Goal: Task Accomplishment & Management: Manage account settings

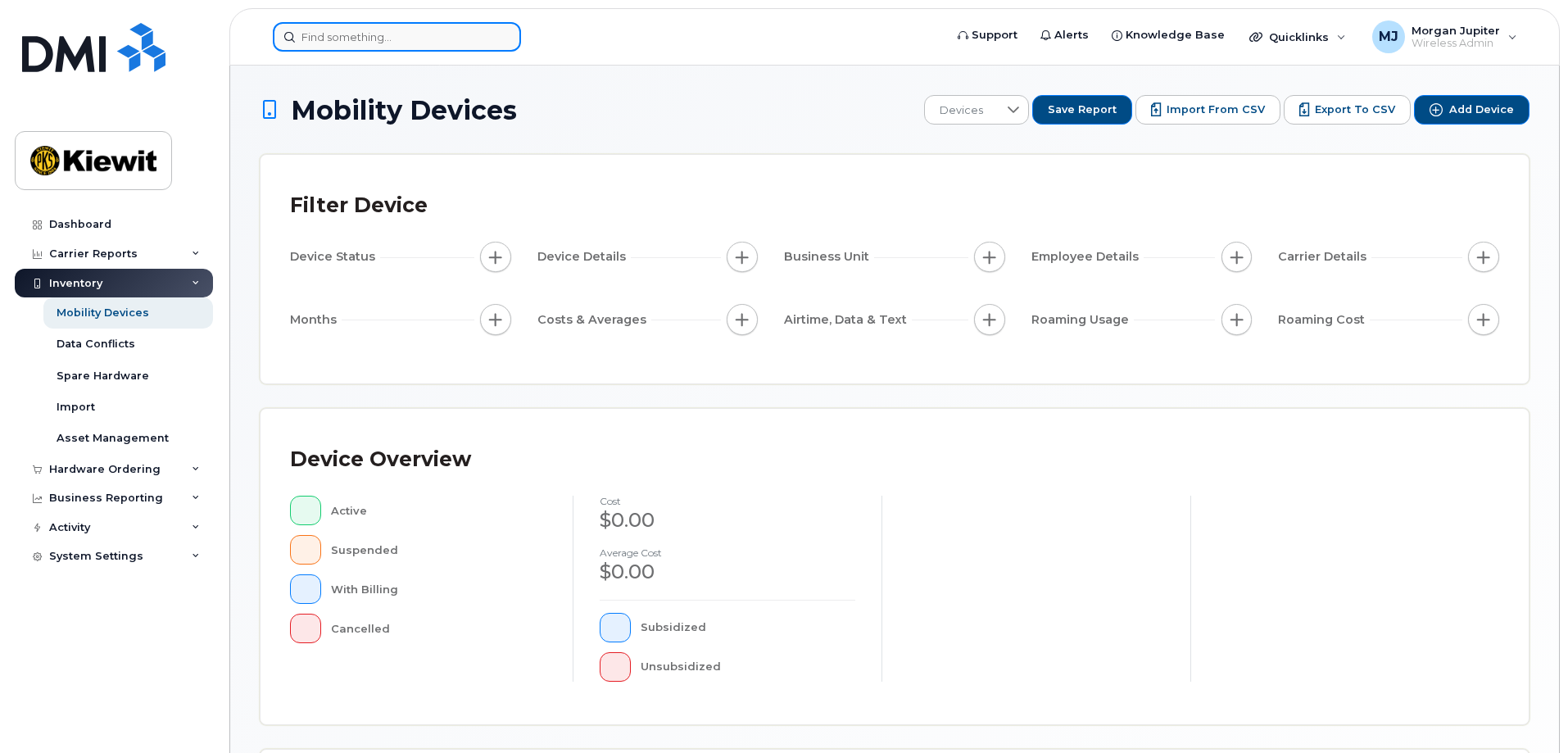
click at [408, 29] on input at bounding box center [397, 37] width 248 height 30
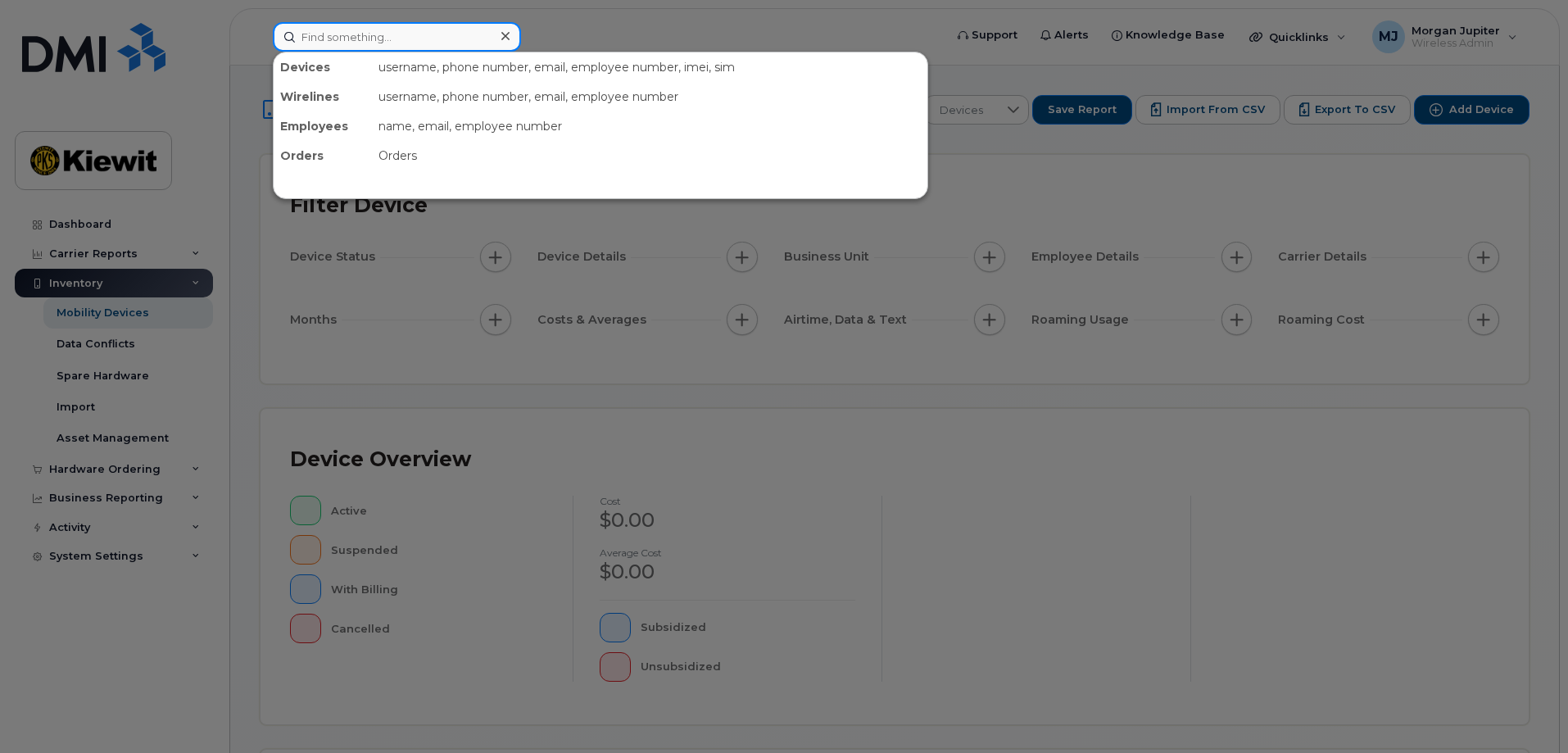
paste input "(531)-240-0845"
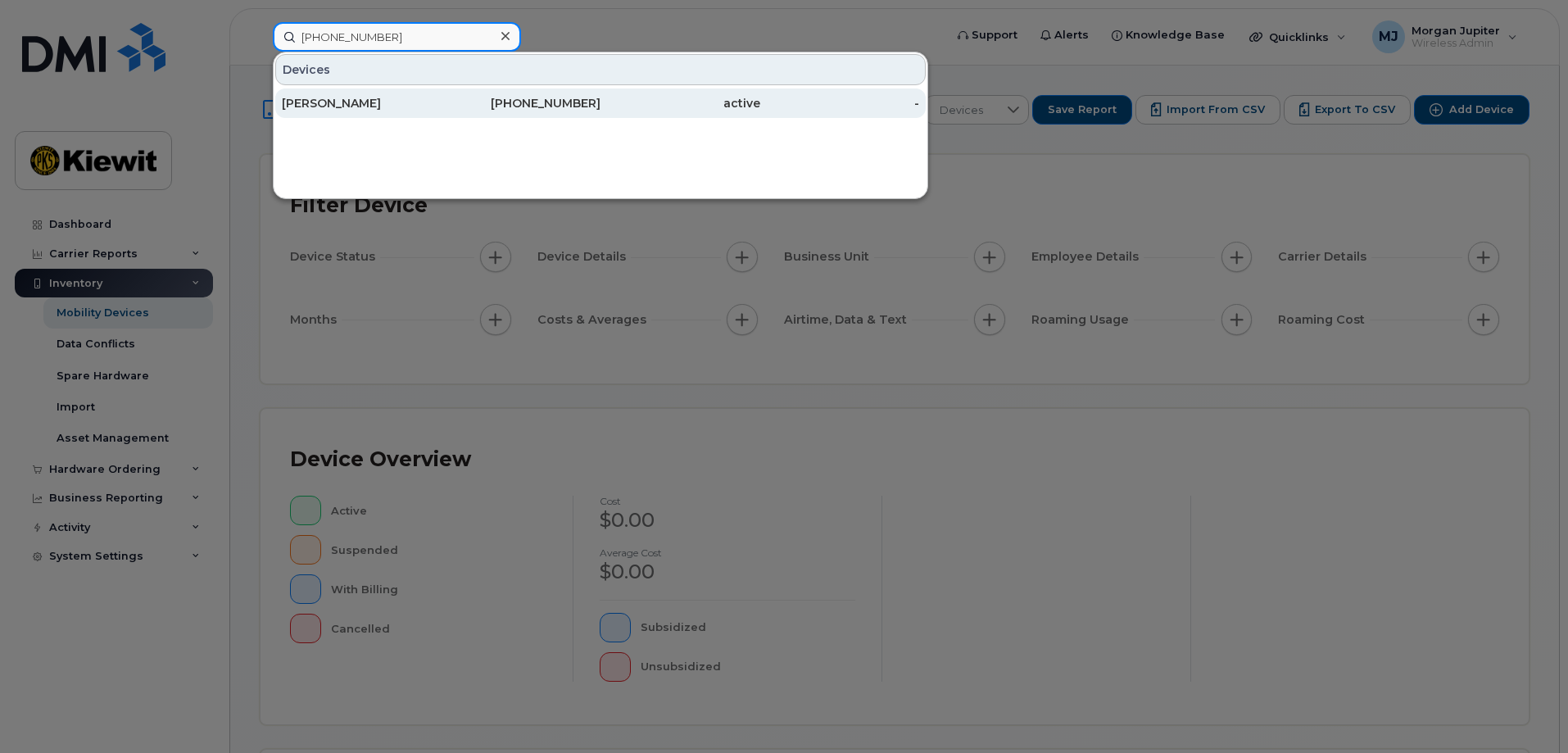
type input "(531)-240-0845"
click at [421, 89] on div "[PERSON_NAME]" at bounding box center [361, 103] width 160 height 30
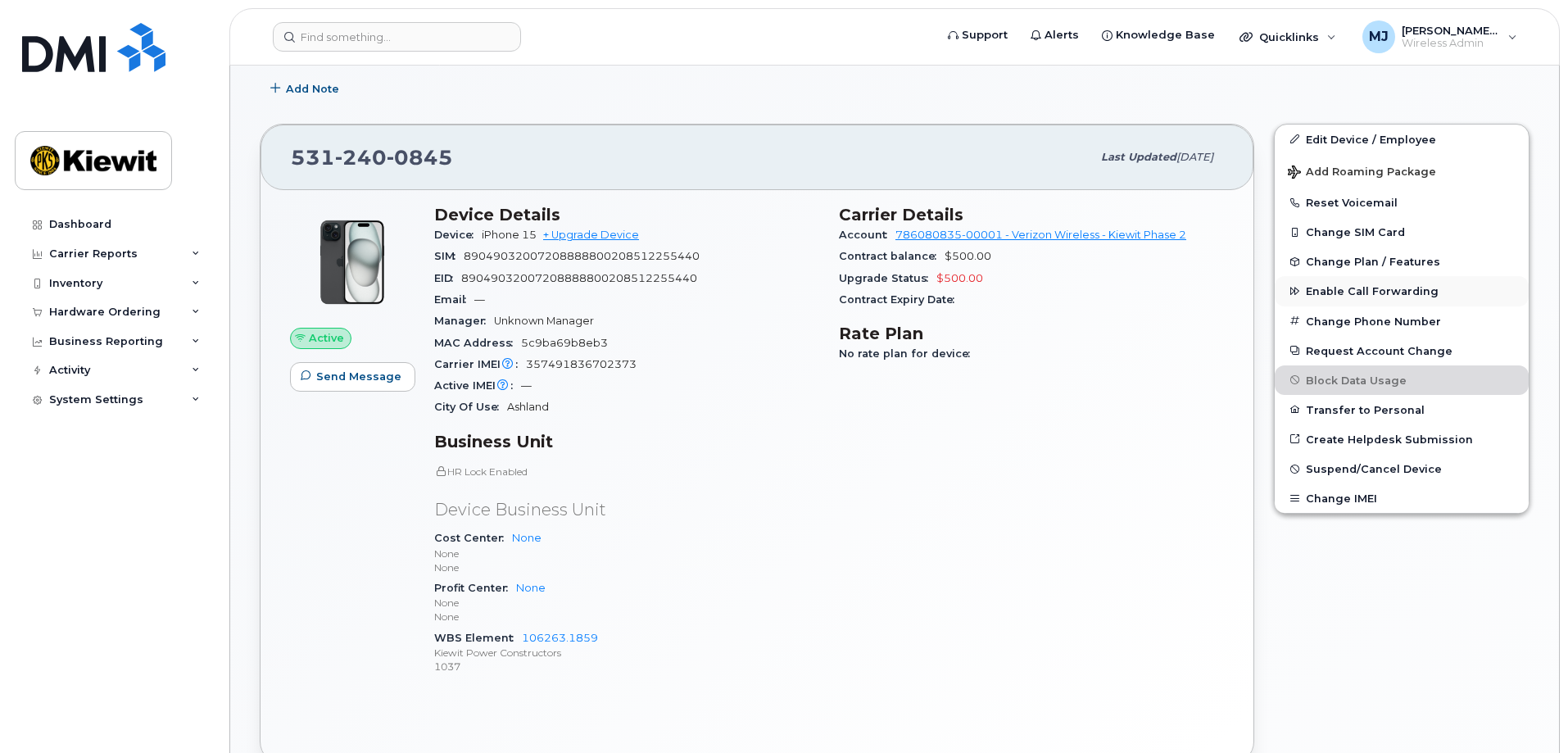
scroll to position [410, 0]
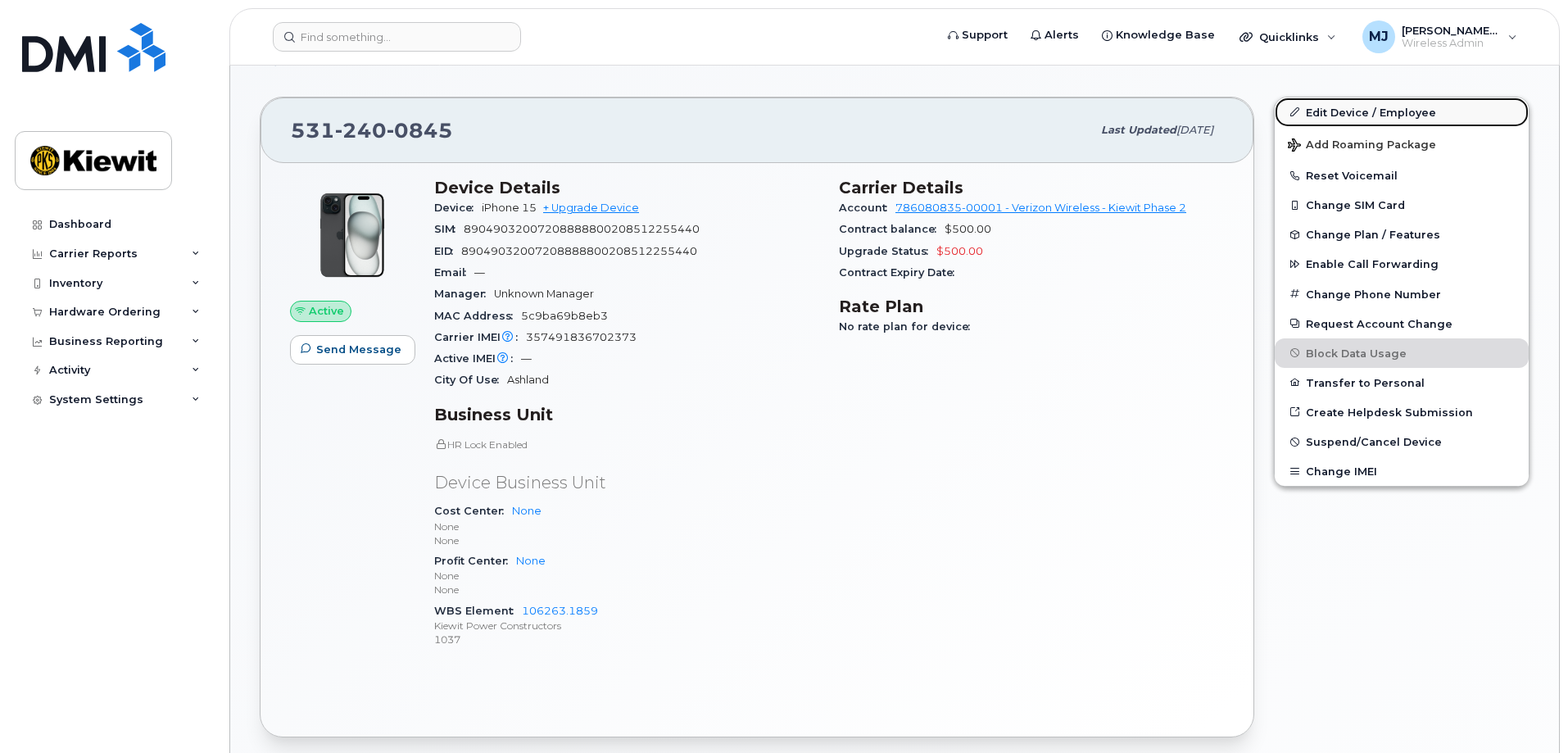
click at [1350, 123] on link "Edit Device / Employee" at bounding box center [1402, 112] width 254 height 30
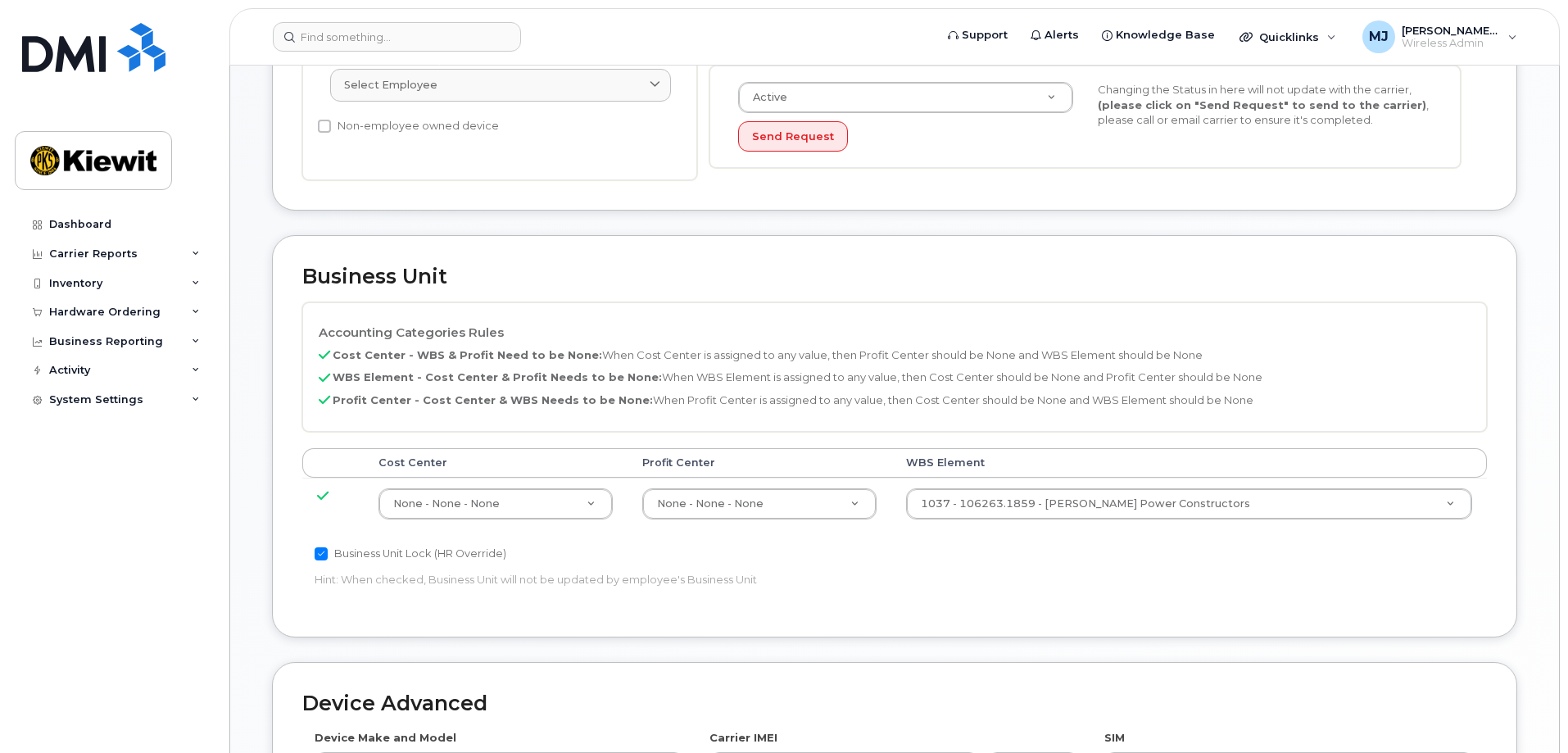
scroll to position [656, 0]
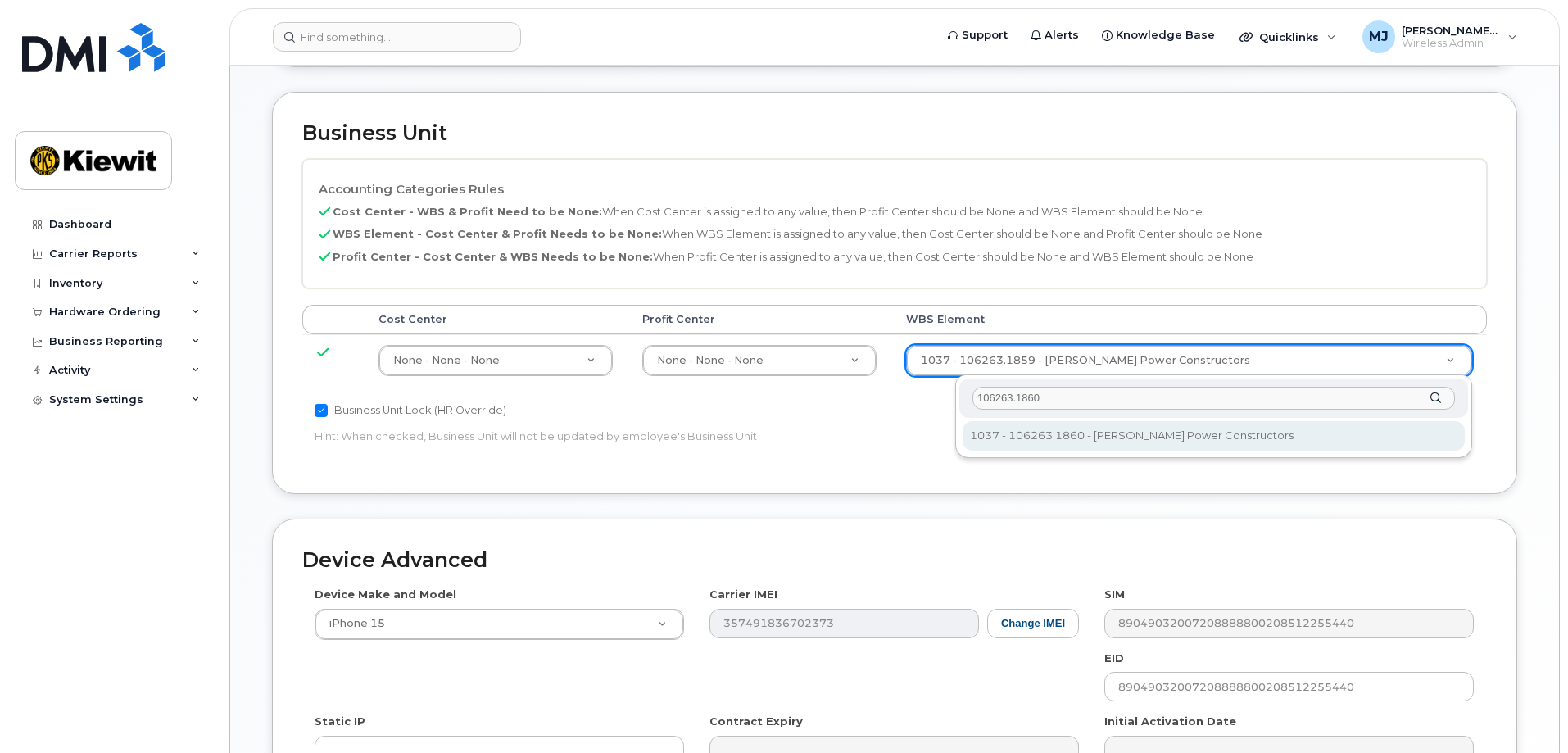
type input "106263.1860"
type input "34521805"
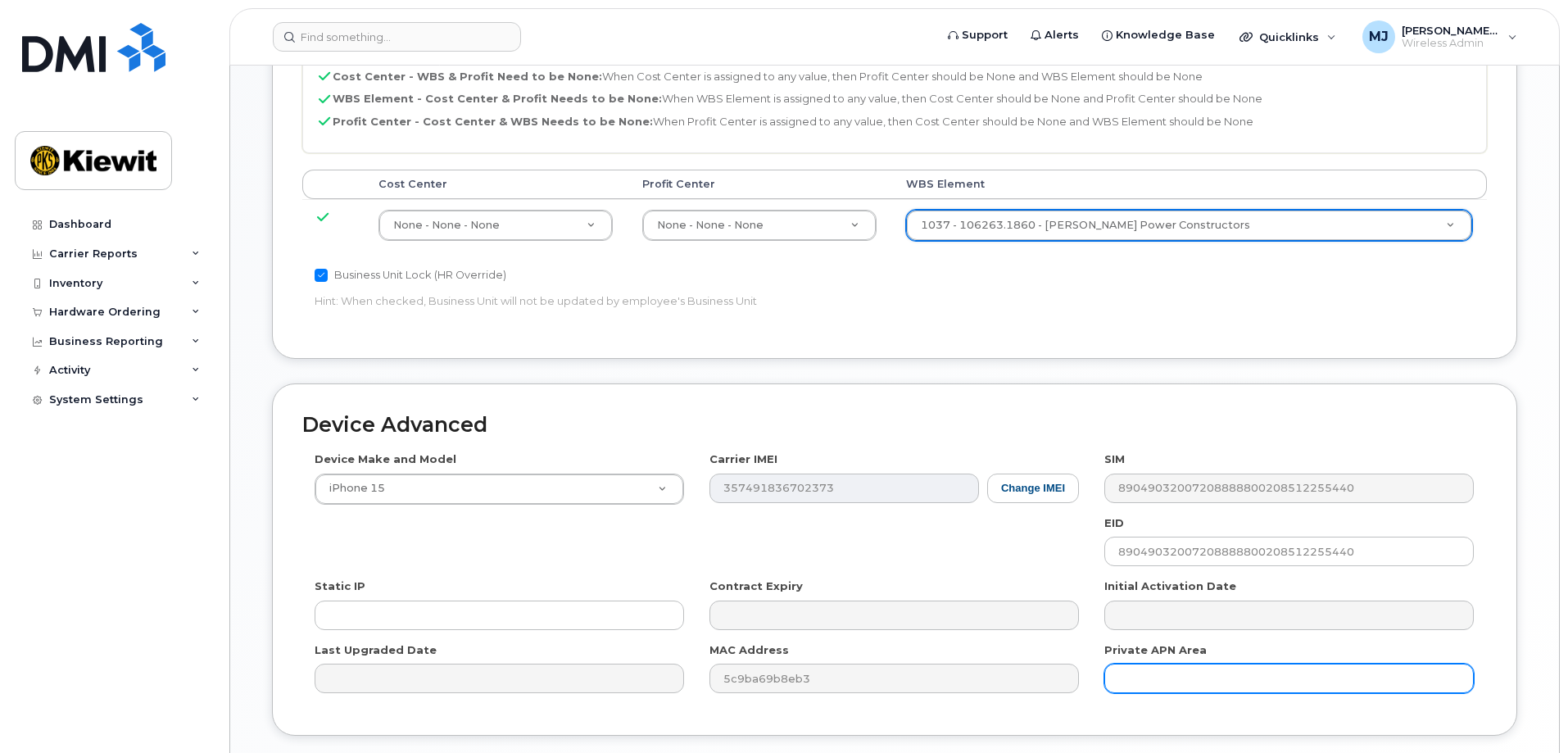
scroll to position [910, 0]
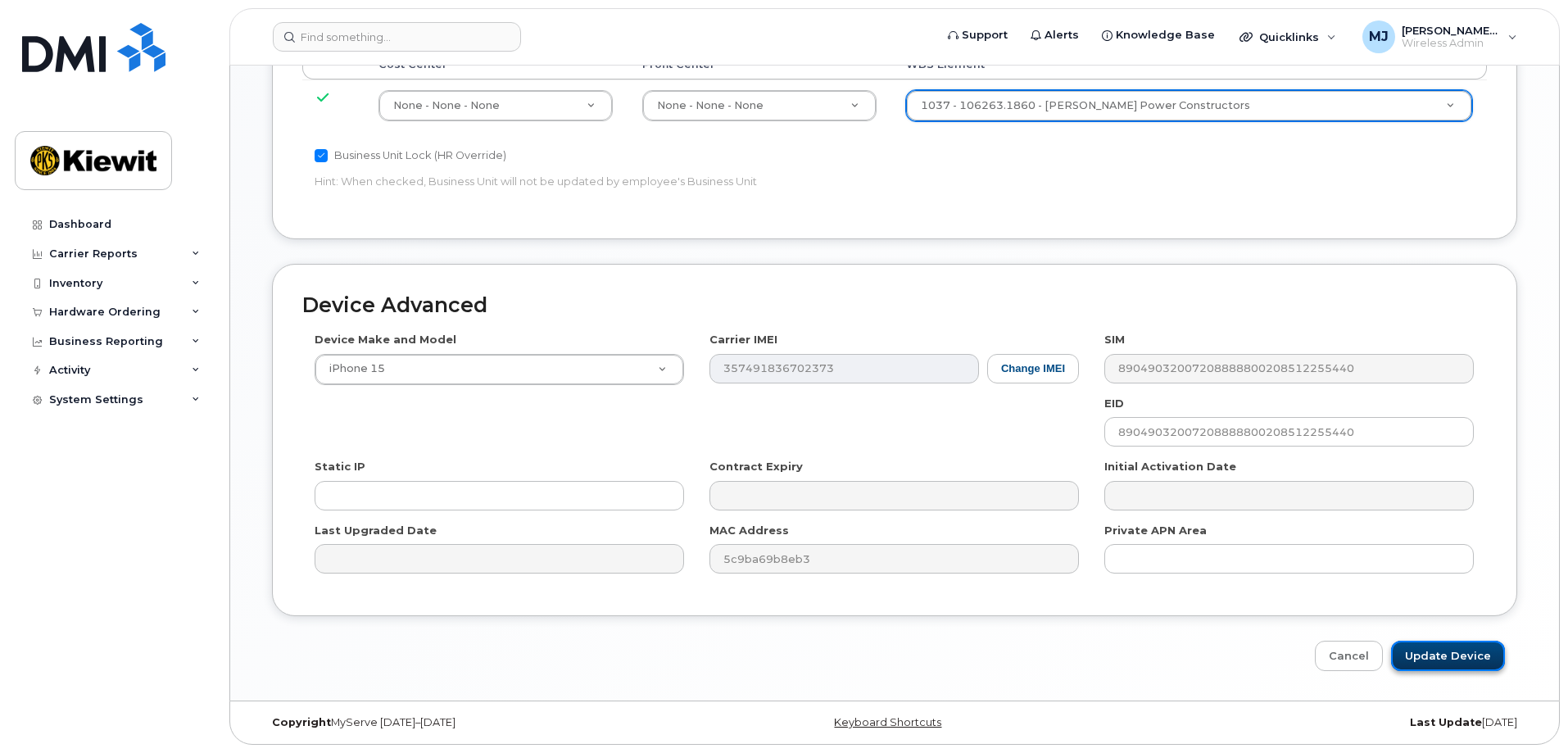
click at [1473, 665] on input "Update Device" at bounding box center [1448, 656] width 113 height 31
type input "Saving..."
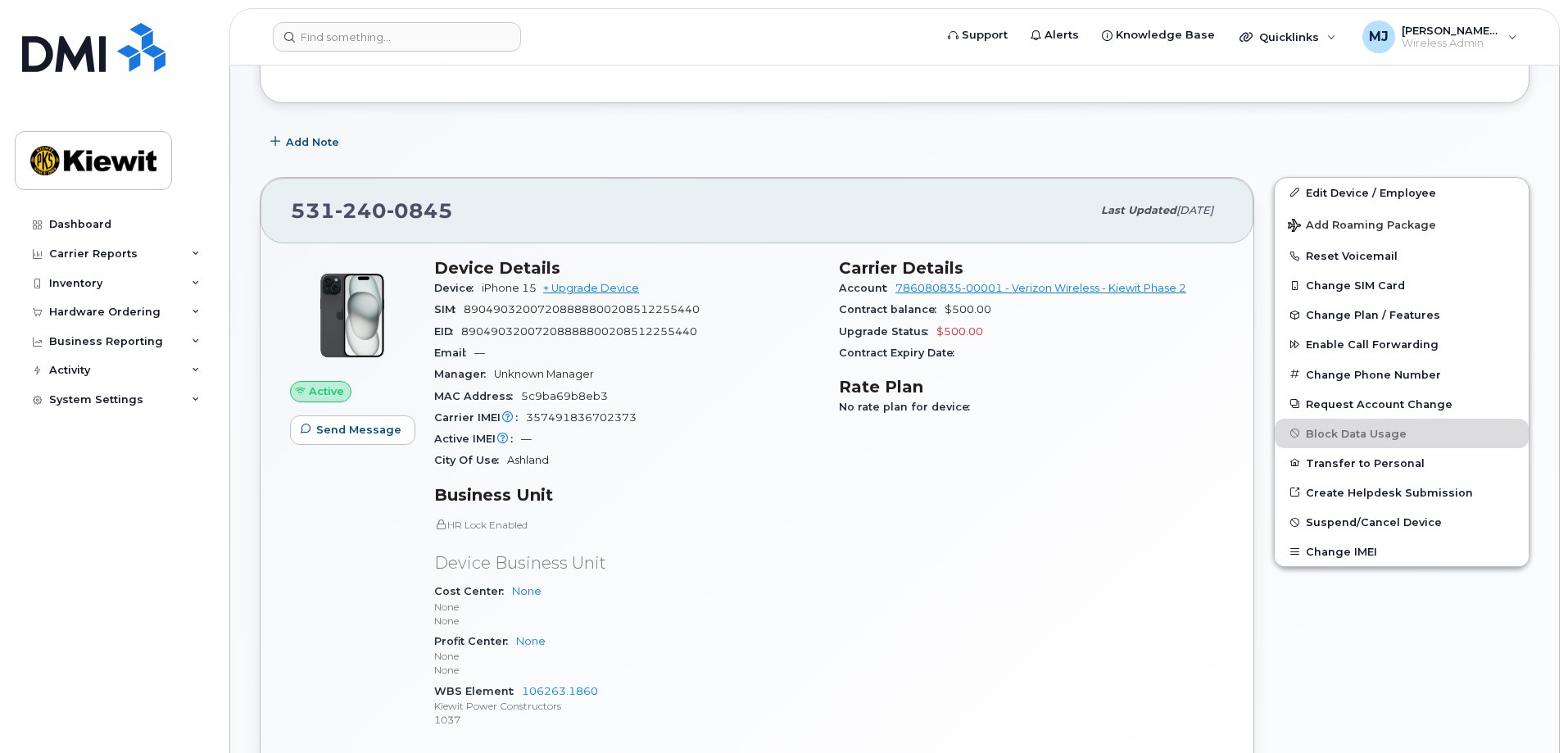
scroll to position [328, 0]
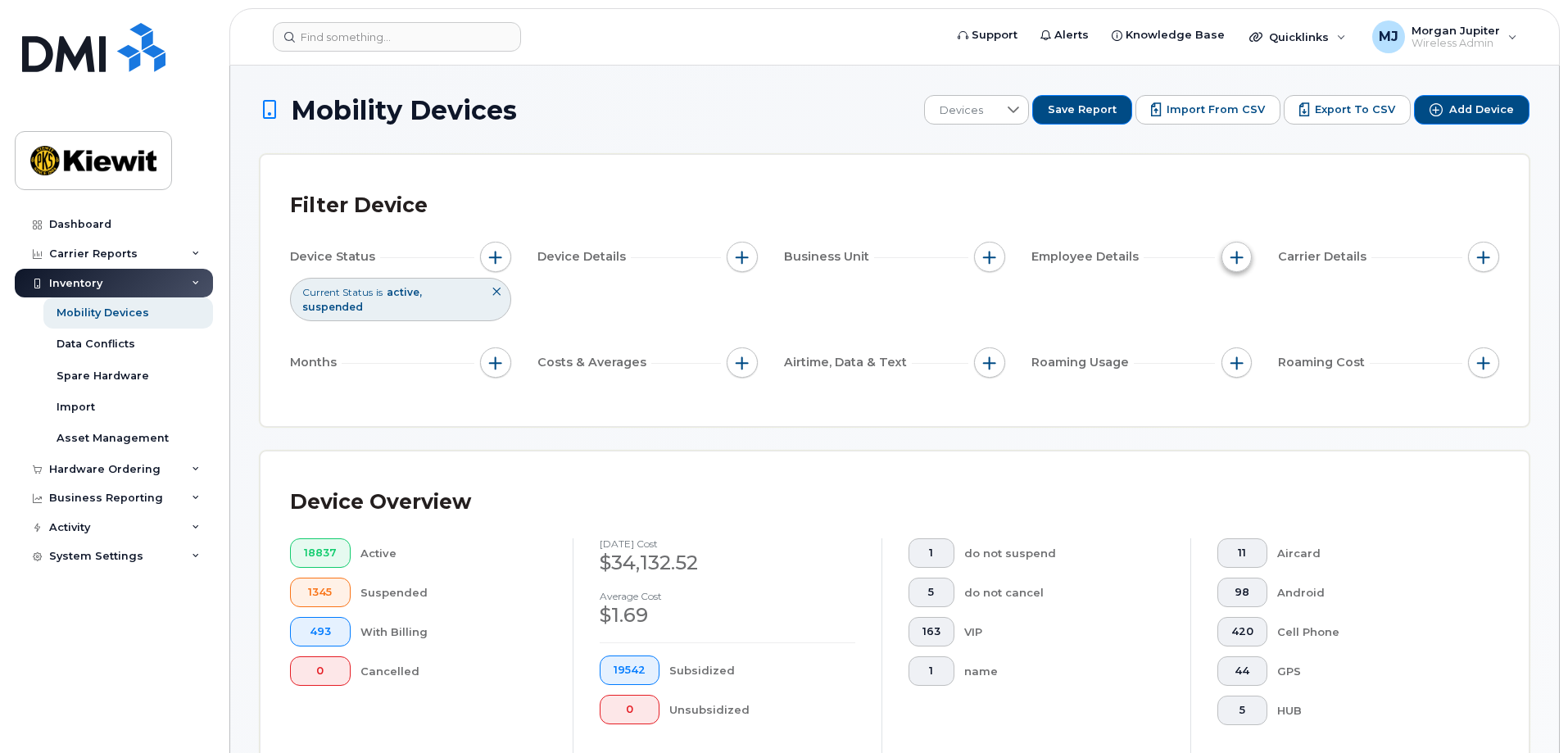
click at [1243, 252] on button "button" at bounding box center [1236, 257] width 31 height 31
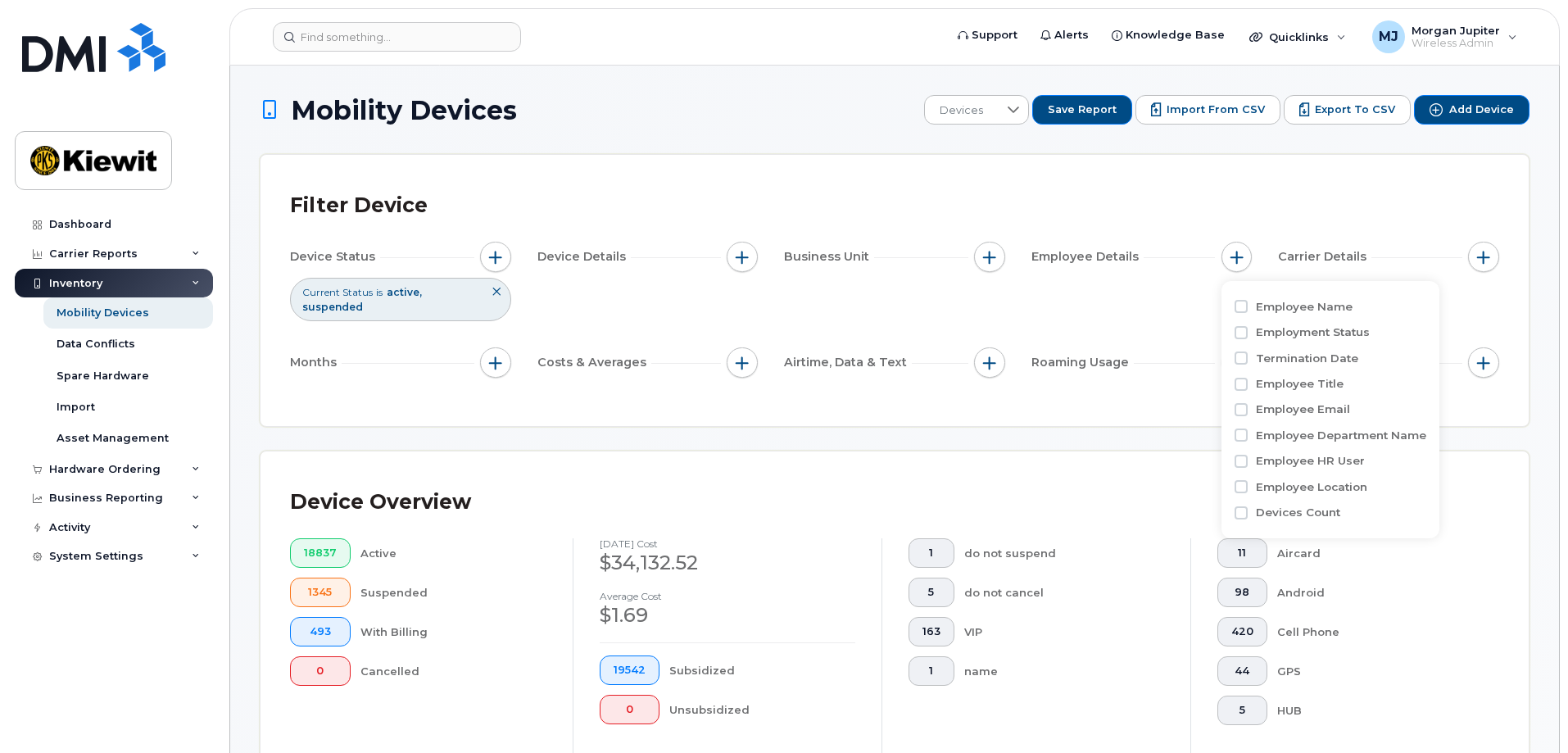
click at [1310, 307] on label "Employee Name" at bounding box center [1304, 307] width 97 height 15
click at [1247, 307] on input "Employee Name" at bounding box center [1241, 307] width 13 height 13
checkbox input "true"
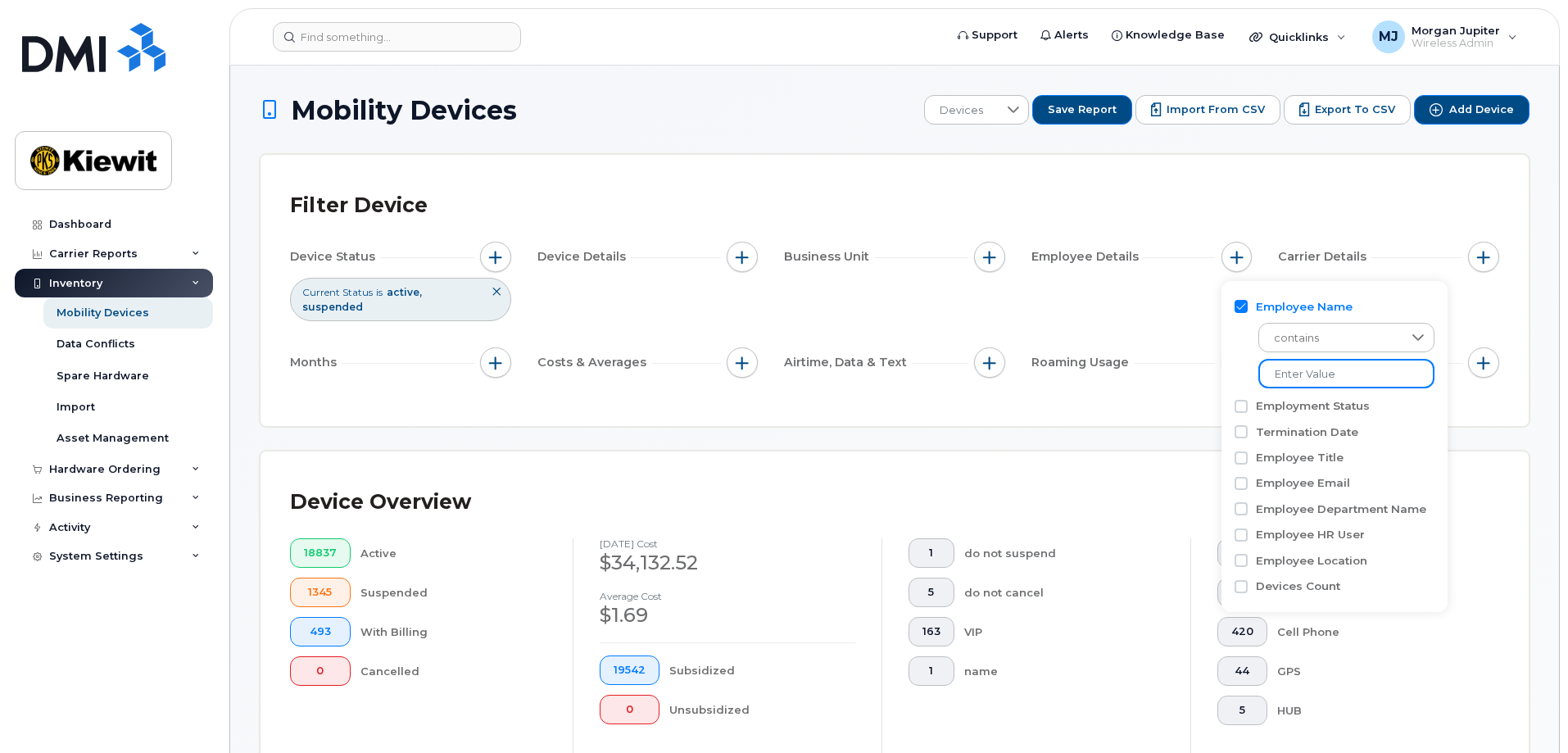
click at [1306, 374] on input at bounding box center [1346, 373] width 176 height 30
type input "evan garrett"
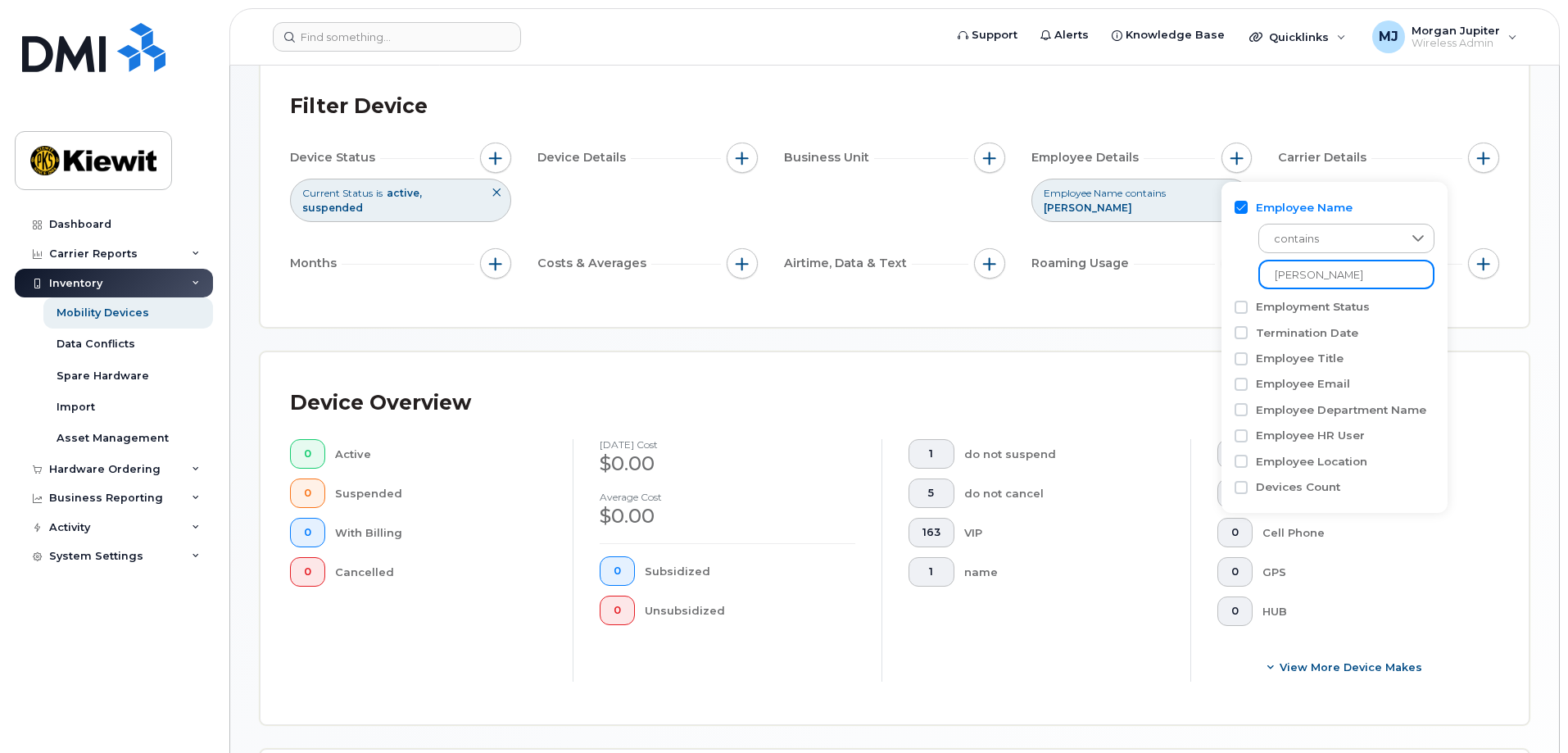
scroll to position [68, 0]
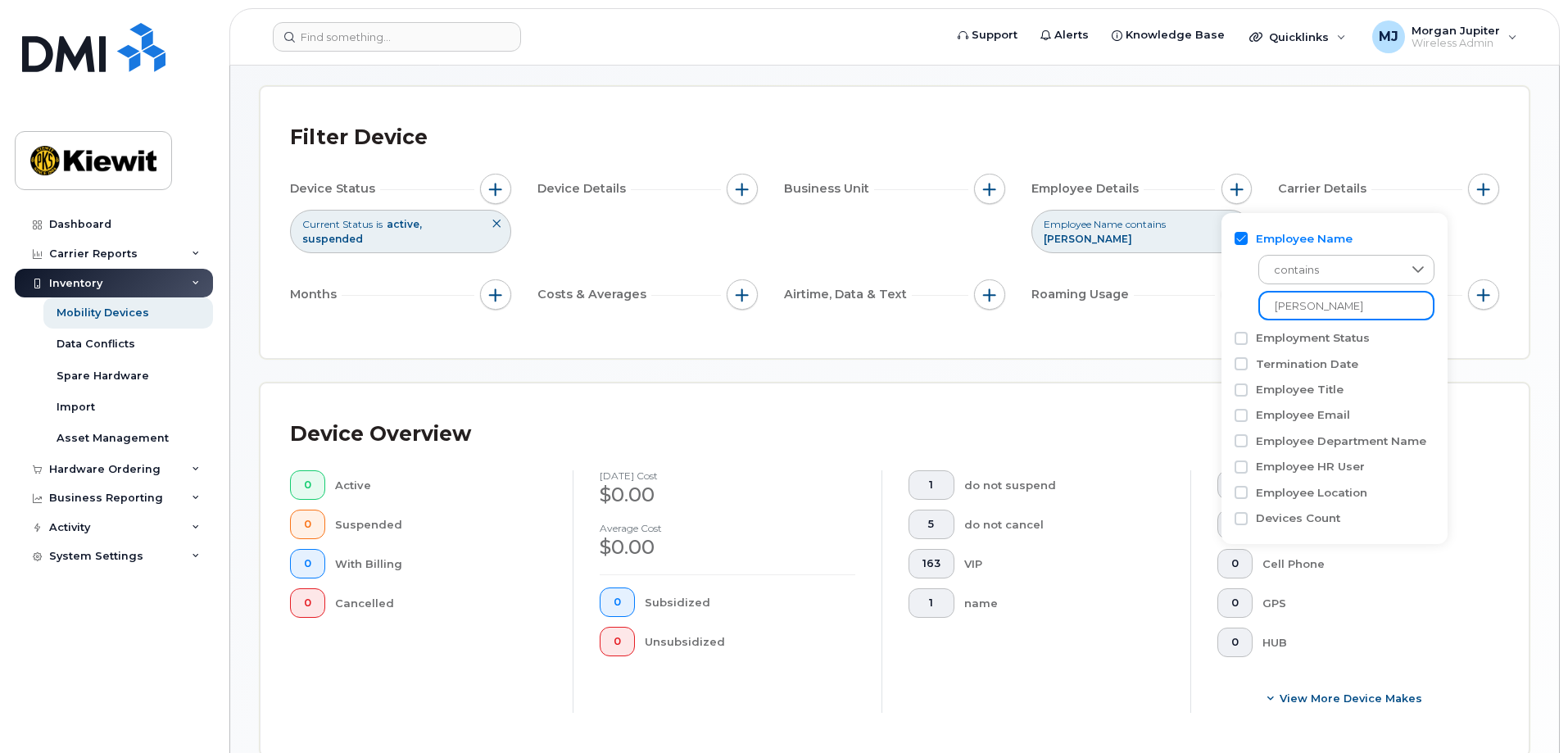
drag, startPoint x: 1356, startPoint y: 310, endPoint x: 1225, endPoint y: 300, distance: 131.4
click at [1225, 300] on div "Employee Name contains evan garrett Employment Status Termination Date Employee…" at bounding box center [1333, 379] width 226 height 332
type input "carol mark"
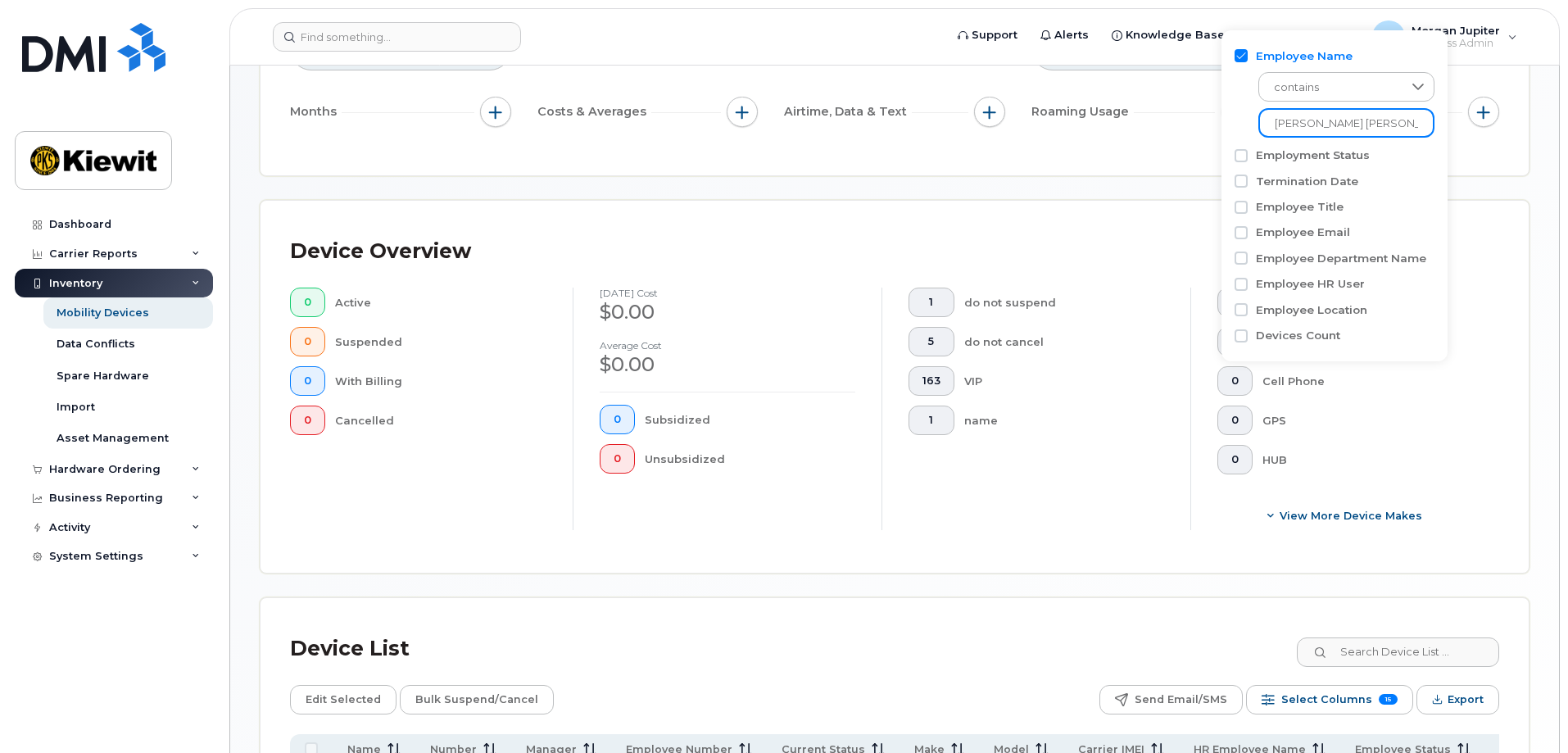
scroll to position [232, 0]
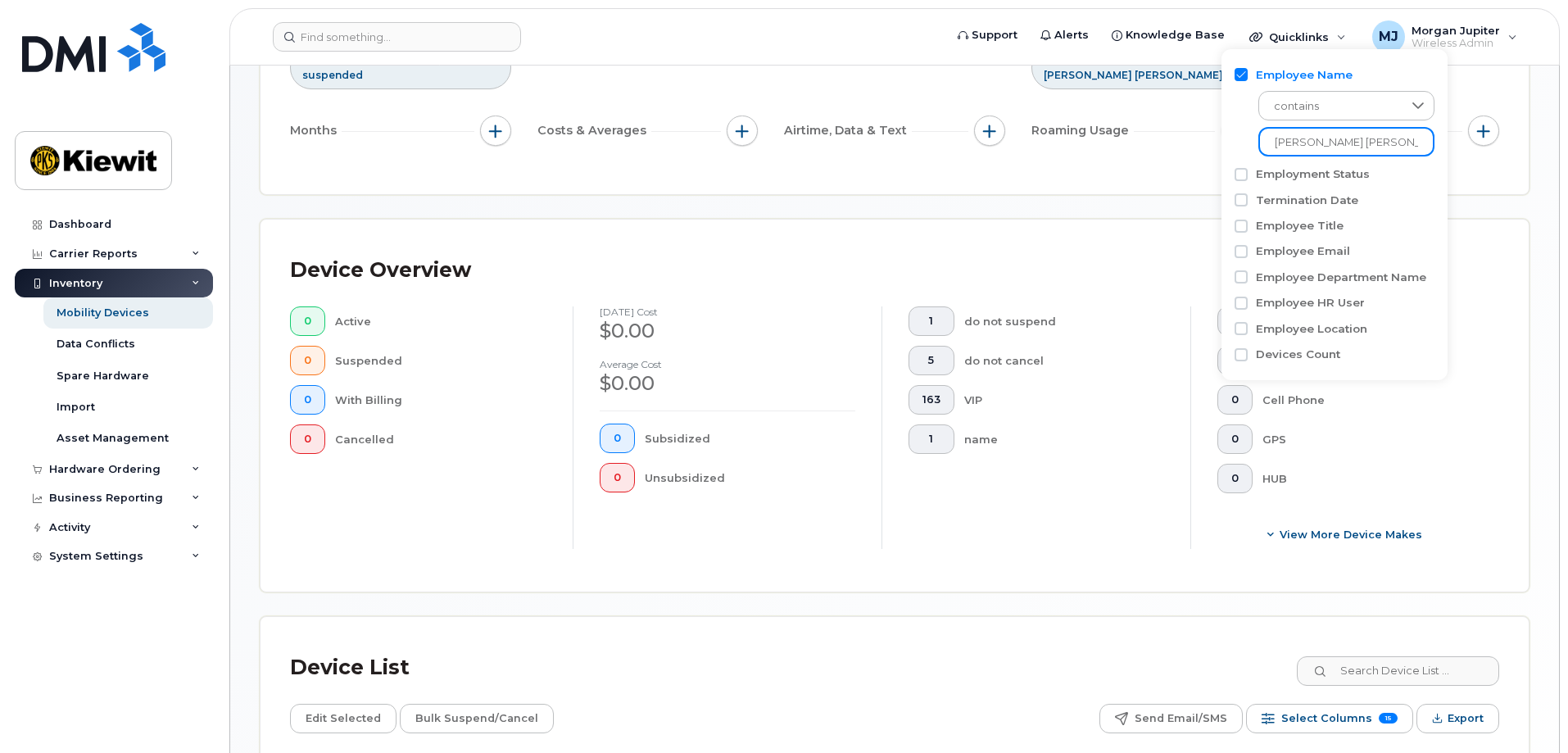
drag, startPoint x: 1356, startPoint y: 142, endPoint x: 1247, endPoint y: 141, distance: 109.0
click at [1247, 141] on div "contains carol mark" at bounding box center [1334, 119] width 200 height 74
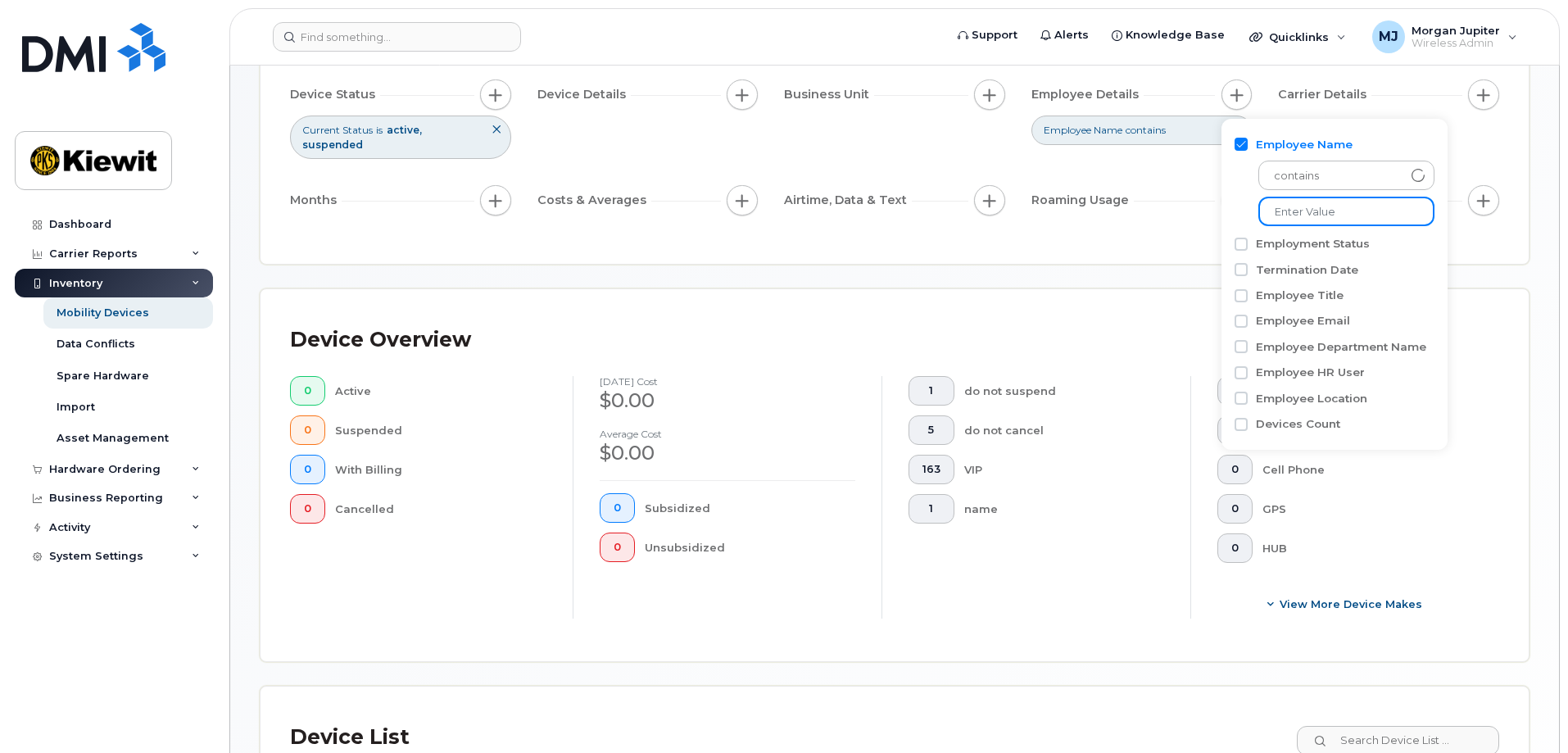
scroll to position [68, 0]
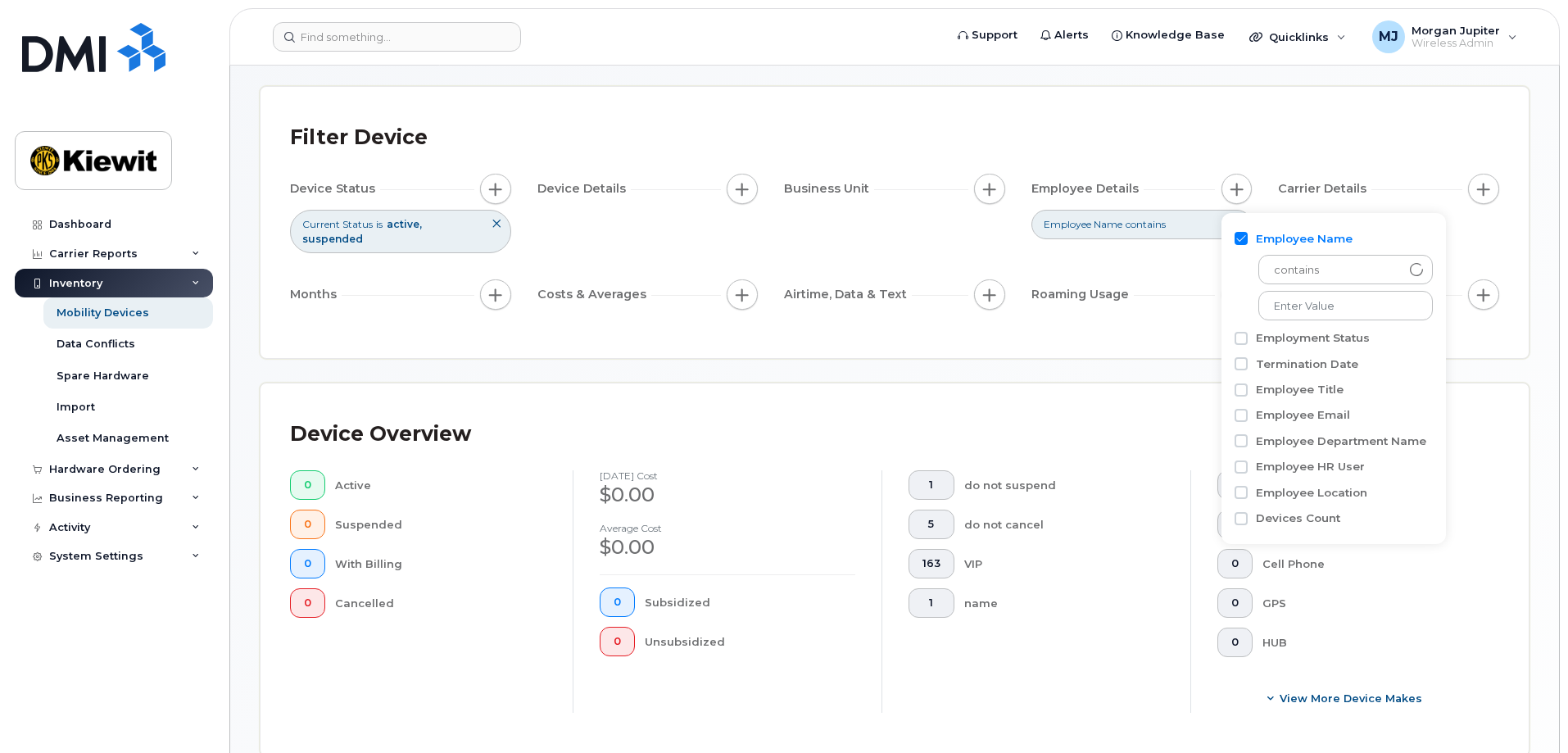
click at [1241, 240] on input "Employee Name" at bounding box center [1241, 238] width 13 height 13
checkbox input "false"
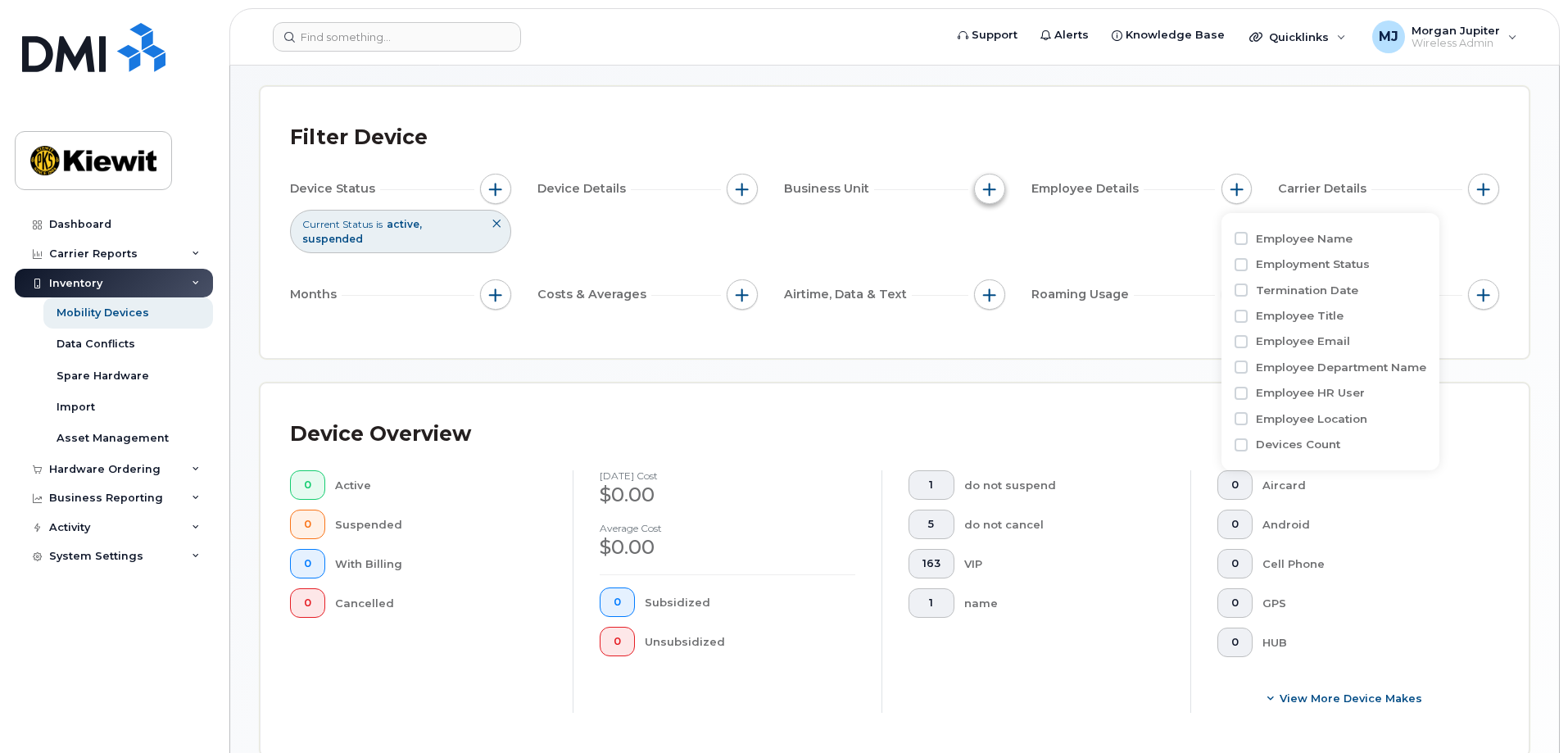
click at [996, 197] on button "button" at bounding box center [989, 189] width 31 height 31
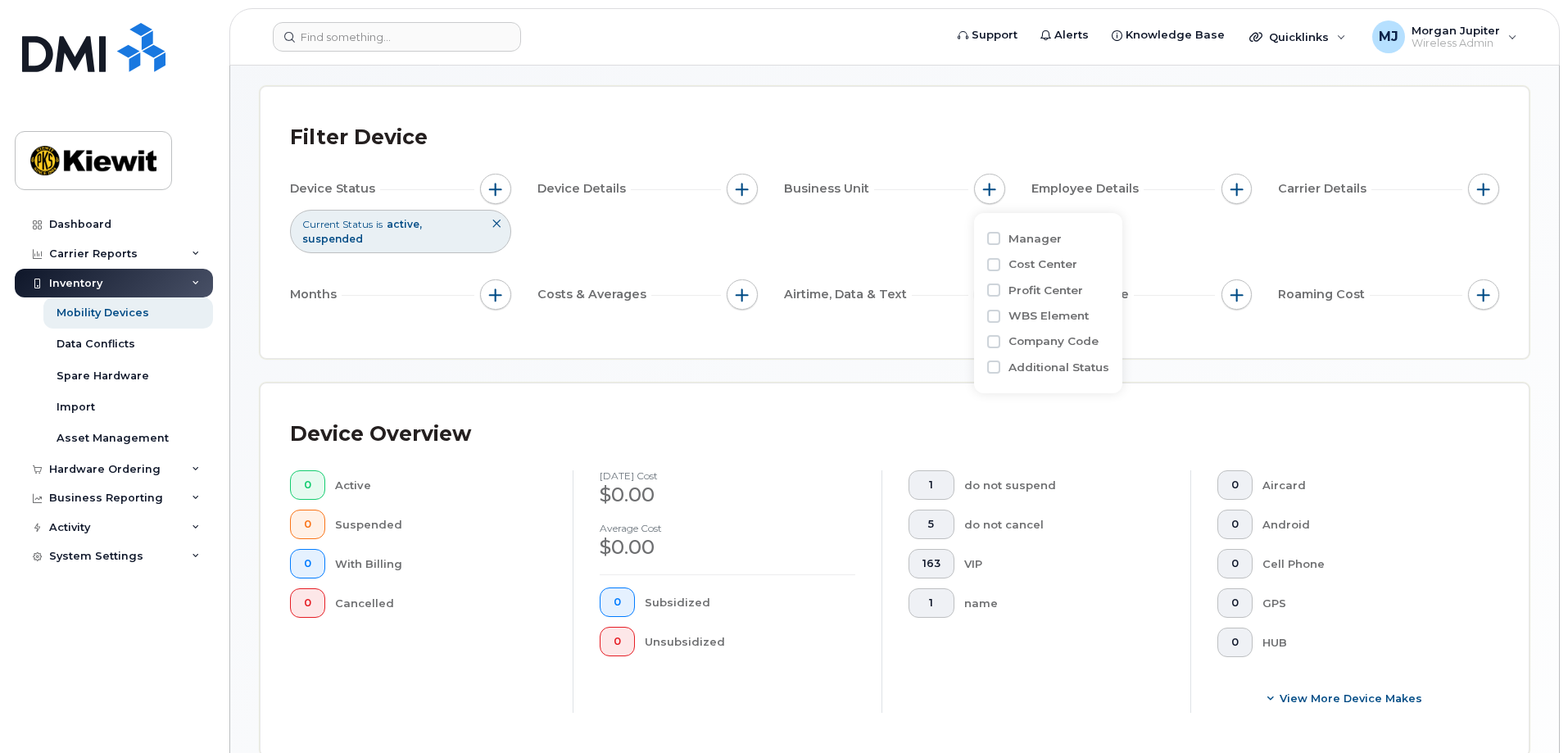
click at [1054, 290] on label "Profit Center" at bounding box center [1046, 290] width 75 height 15
click at [1000, 290] on input "Profit Center" at bounding box center [994, 290] width 13 height 13
click at [1054, 291] on label "Profit Center" at bounding box center [1046, 290] width 75 height 15
click at [1000, 291] on input "Profit Center" at bounding box center [994, 290] width 13 height 13
checkbox input "false"
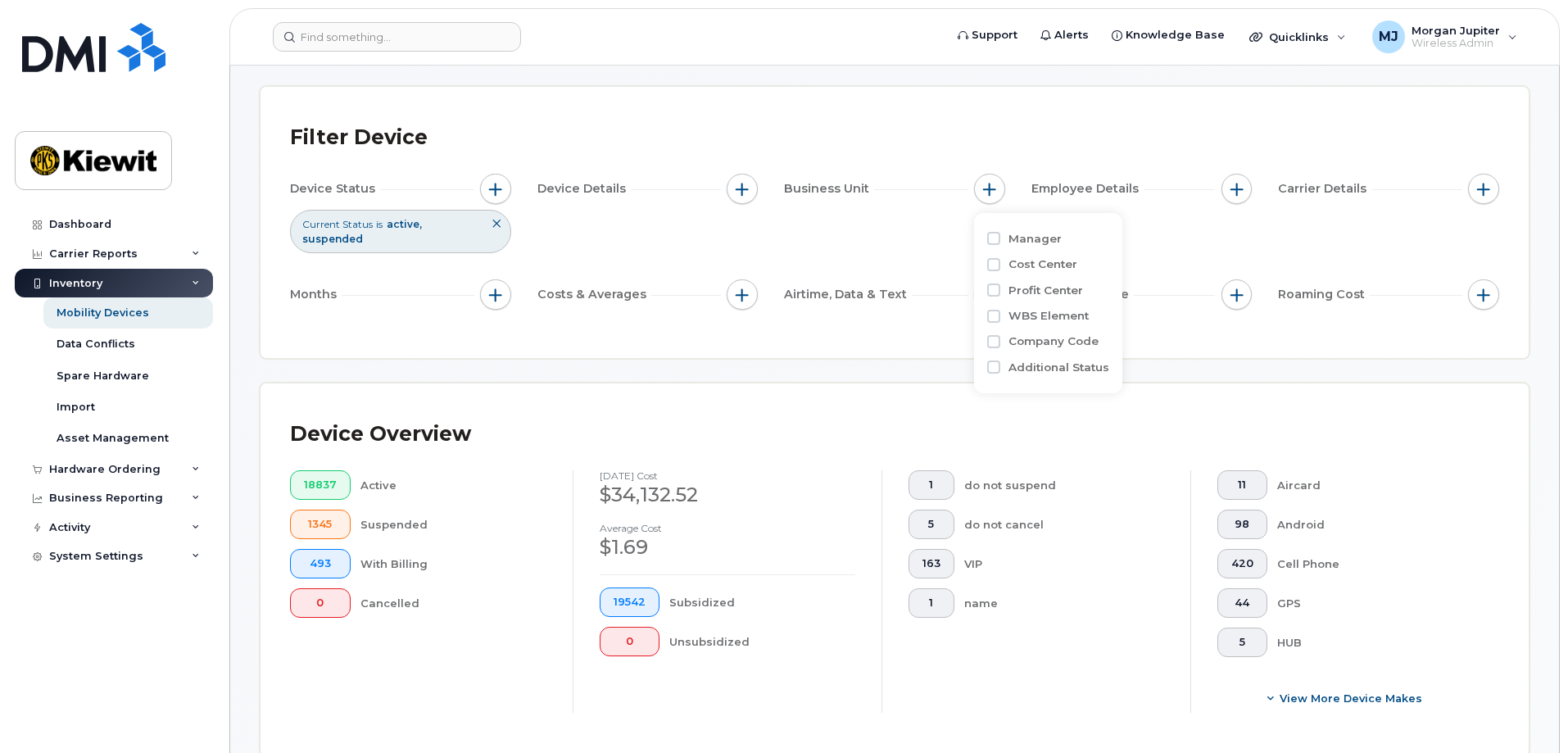
click at [1050, 314] on label "WBS Element" at bounding box center [1048, 315] width 80 height 15
click at [1000, 314] on input "WBS Element" at bounding box center [994, 316] width 13 height 13
checkbox input "true"
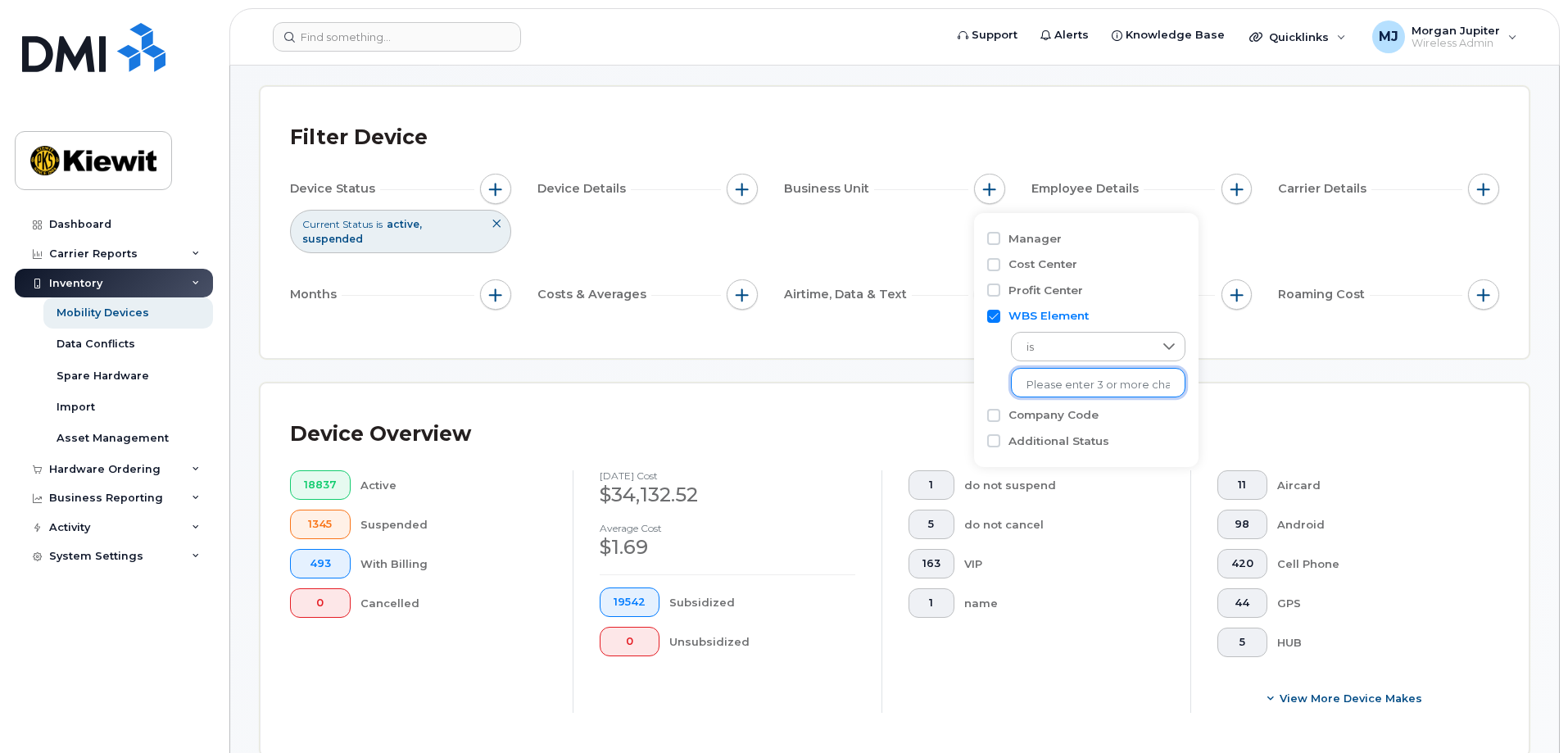
click at [1043, 371] on ul at bounding box center [1097, 383] width 174 height 30
click at [1031, 398] on div "WBS Element is No results found" at bounding box center [1086, 352] width 198 height 99
click at [1039, 389] on input "text" at bounding box center [1097, 385] width 143 height 14
paste input "105971.1103"
type input "105971.1103"
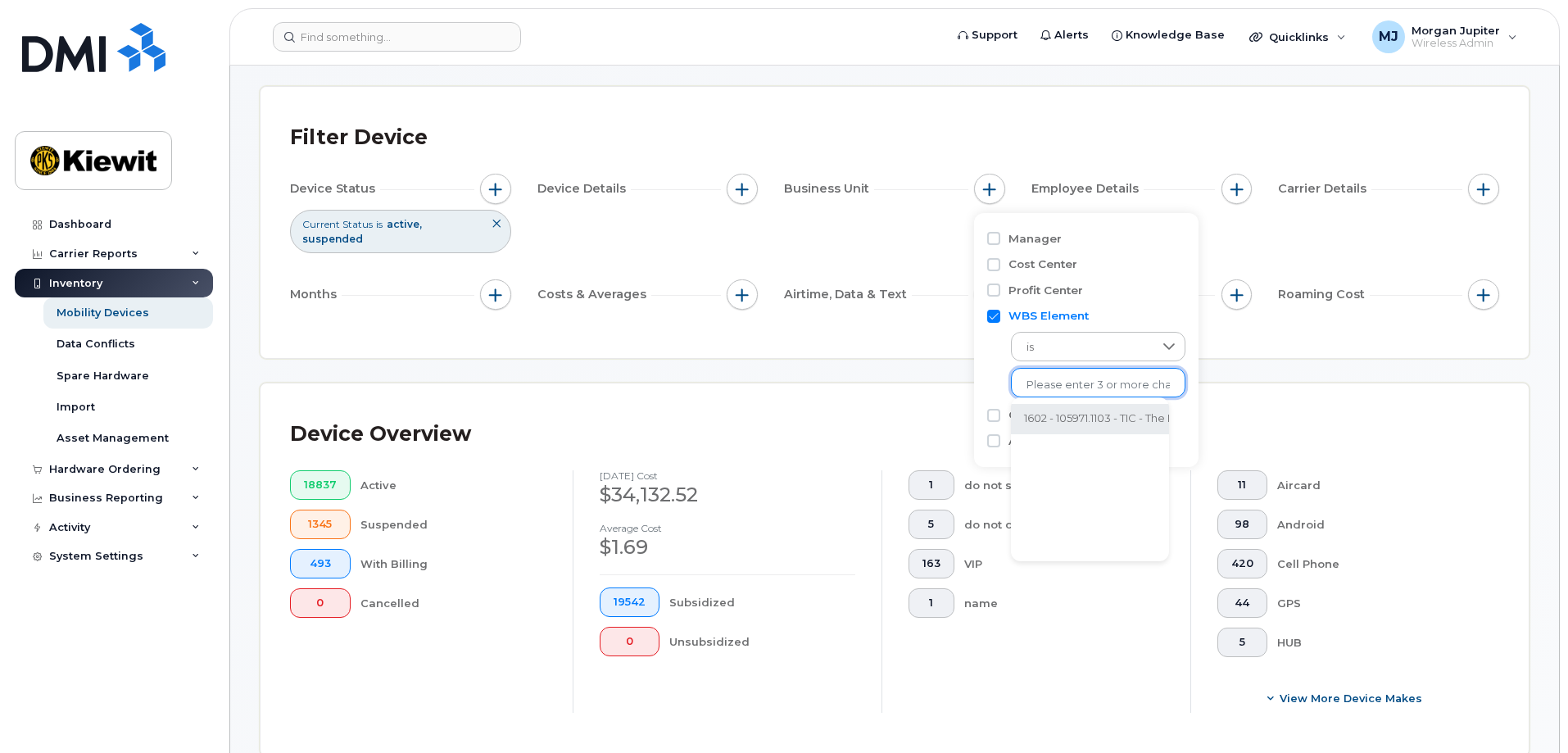
click at [1038, 413] on li "1602 - 105971.1103 - TIC - The Industrial Co." at bounding box center [1129, 419] width 237 height 31
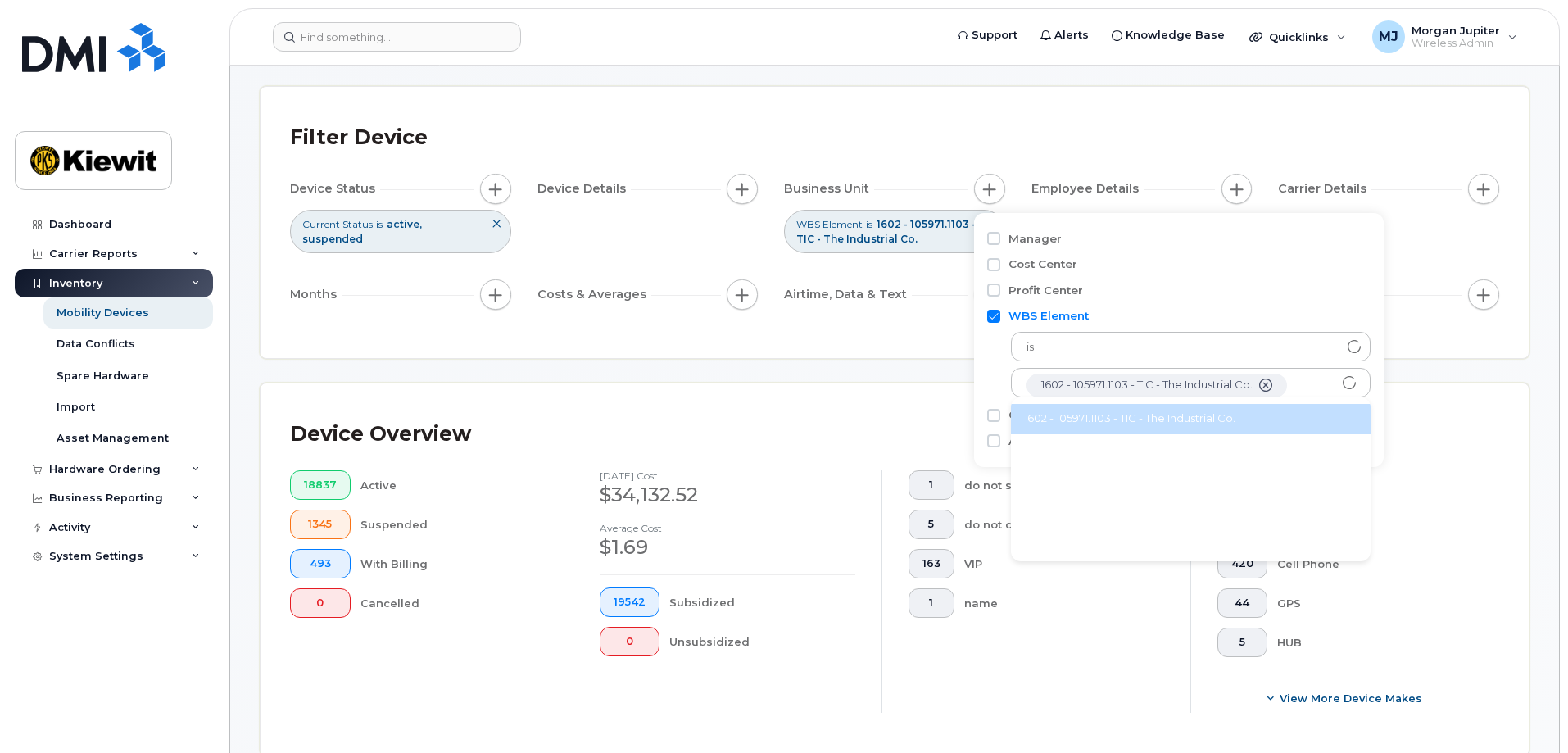
scroll to position [33, 0]
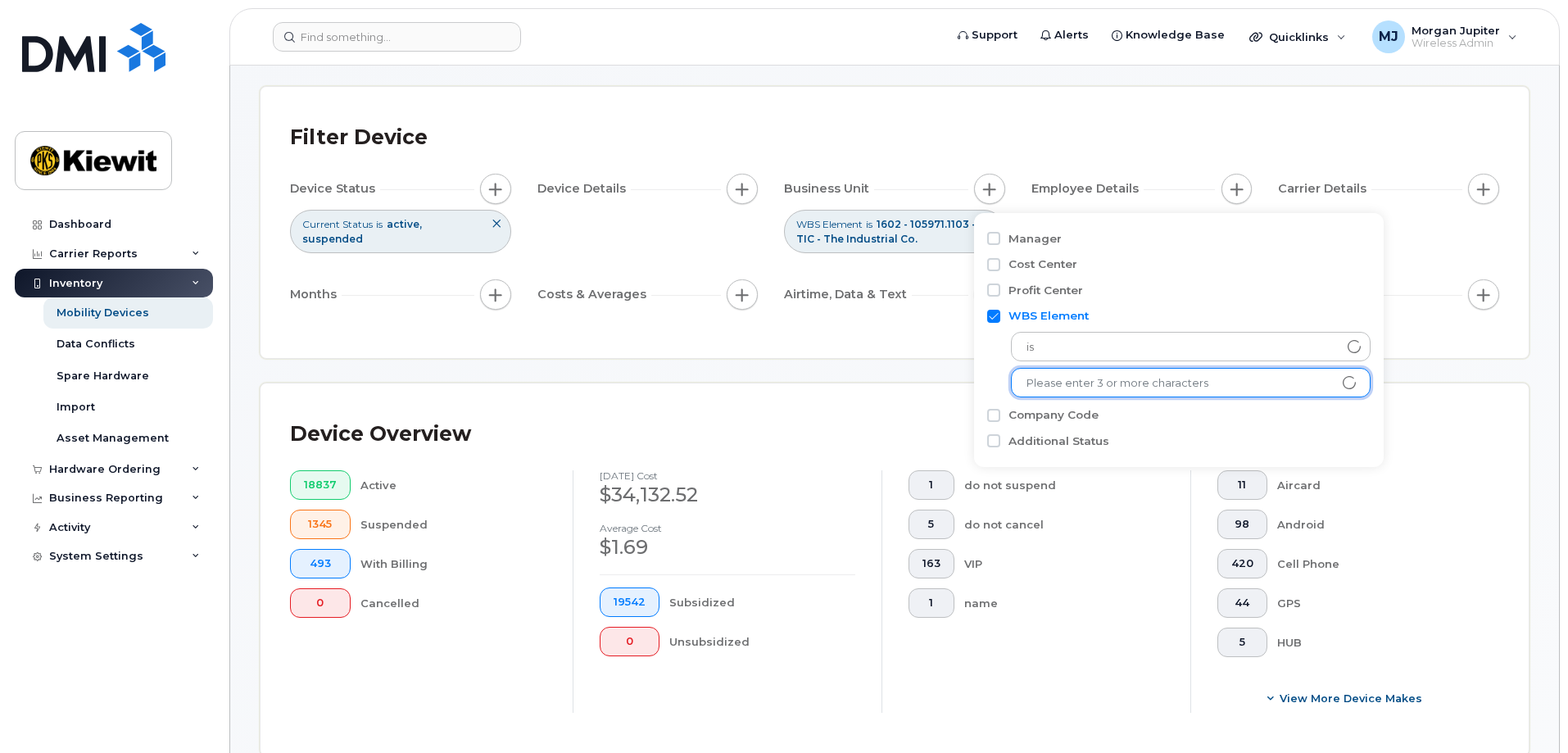
click at [1496, 394] on div "Device Overview 18837 Active 1345 Suspended 493 With Billing 0 Cancelled Septem…" at bounding box center [894, 569] width 1268 height 372
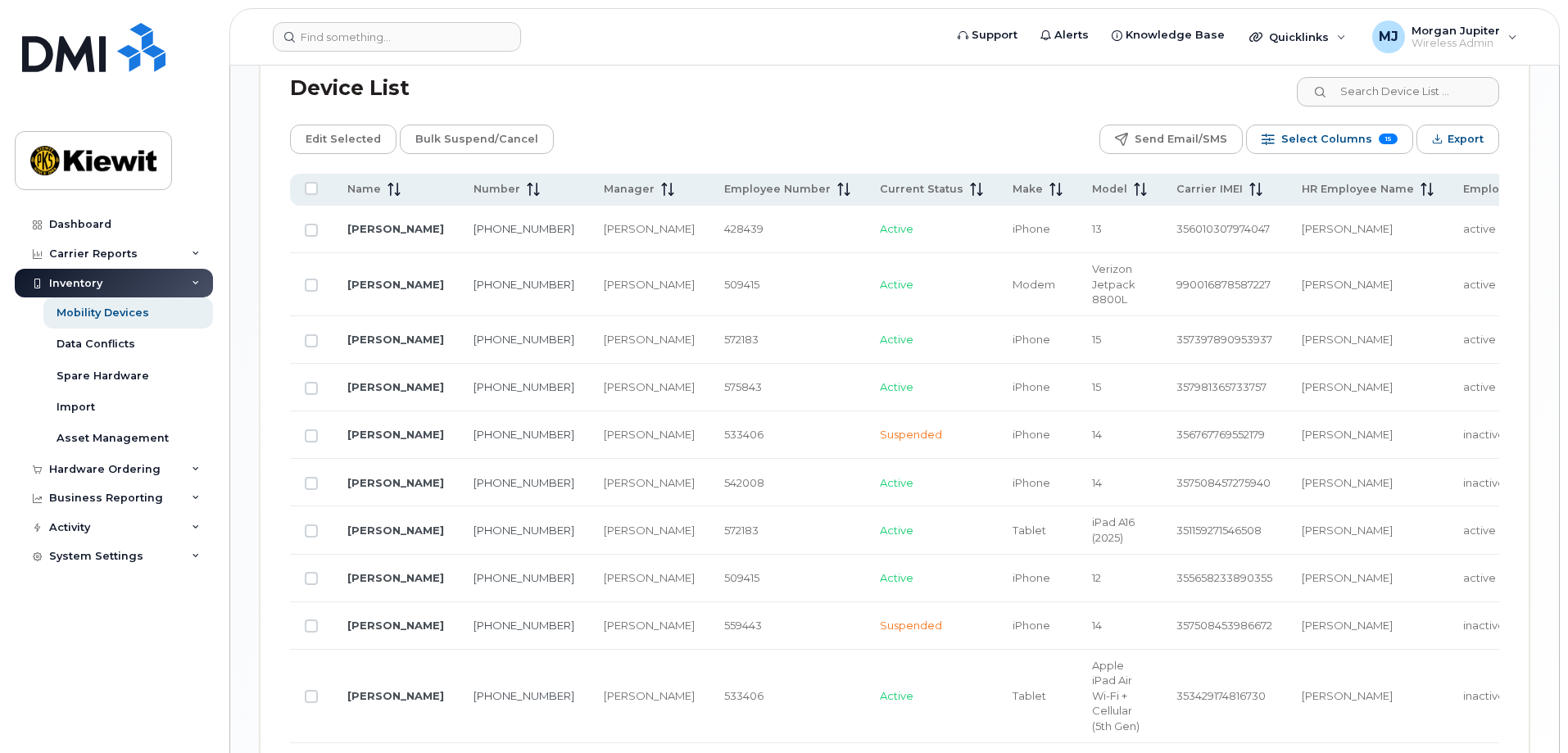
scroll to position [758, 0]
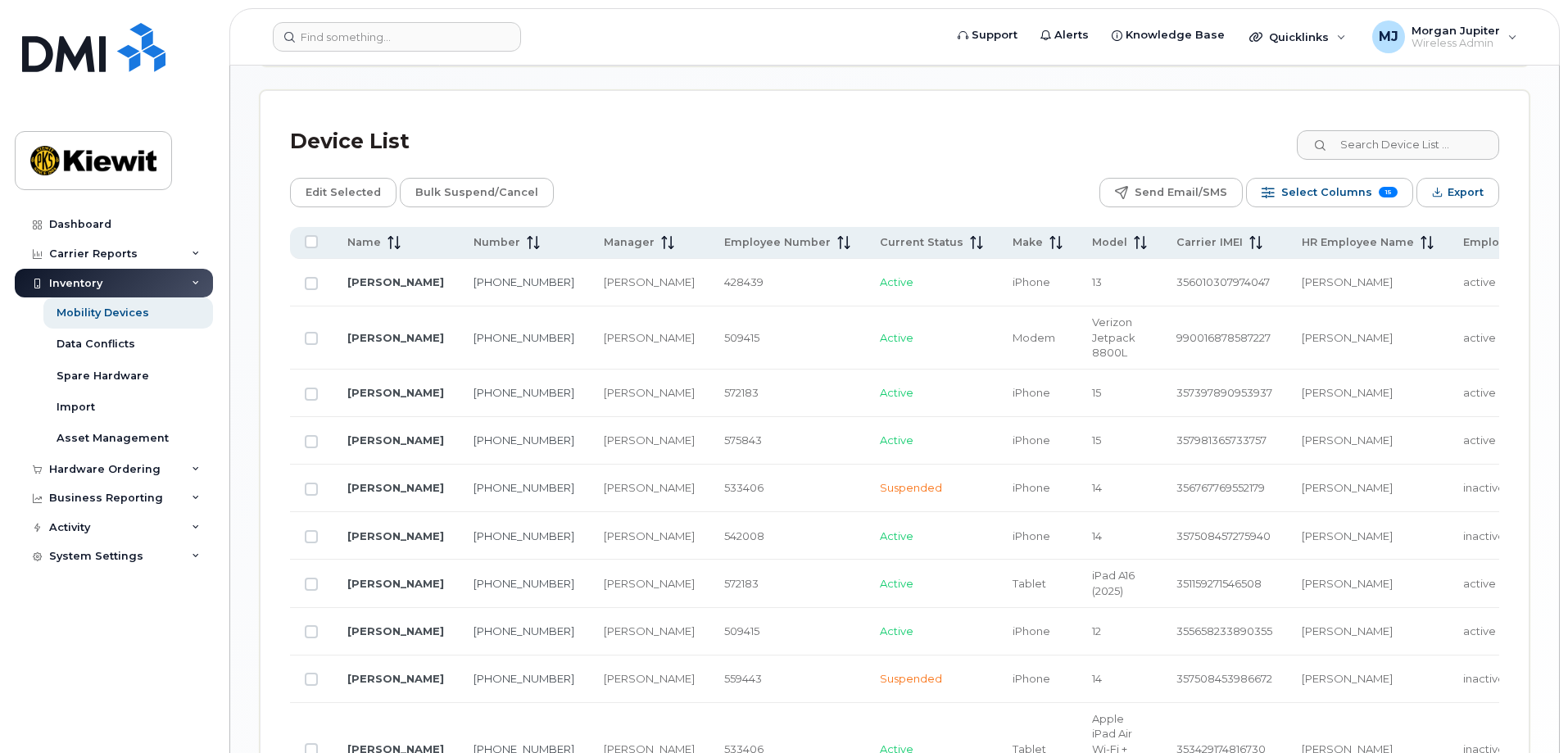
click at [141, 645] on div "Dashboard Carrier Reports Monthly Billing Data Daily Data Pooling Average Costi…" at bounding box center [115, 468] width 202 height 518
click at [310, 539] on input "Row Unselected" at bounding box center [311, 537] width 13 height 13
checkbox input "true"
click at [314, 633] on input "Row Unselected" at bounding box center [311, 632] width 13 height 13
checkbox input "true"
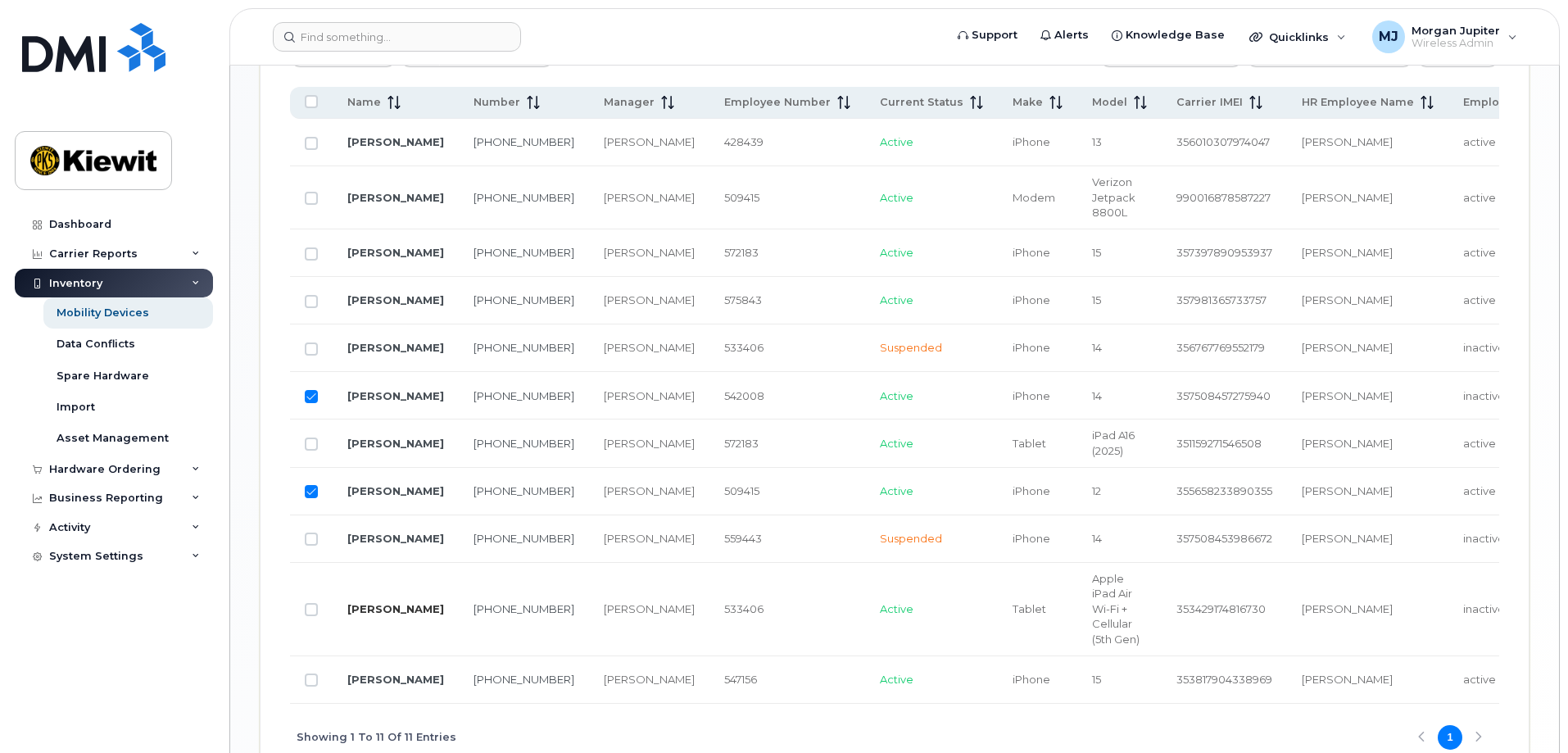
scroll to position [921, 0]
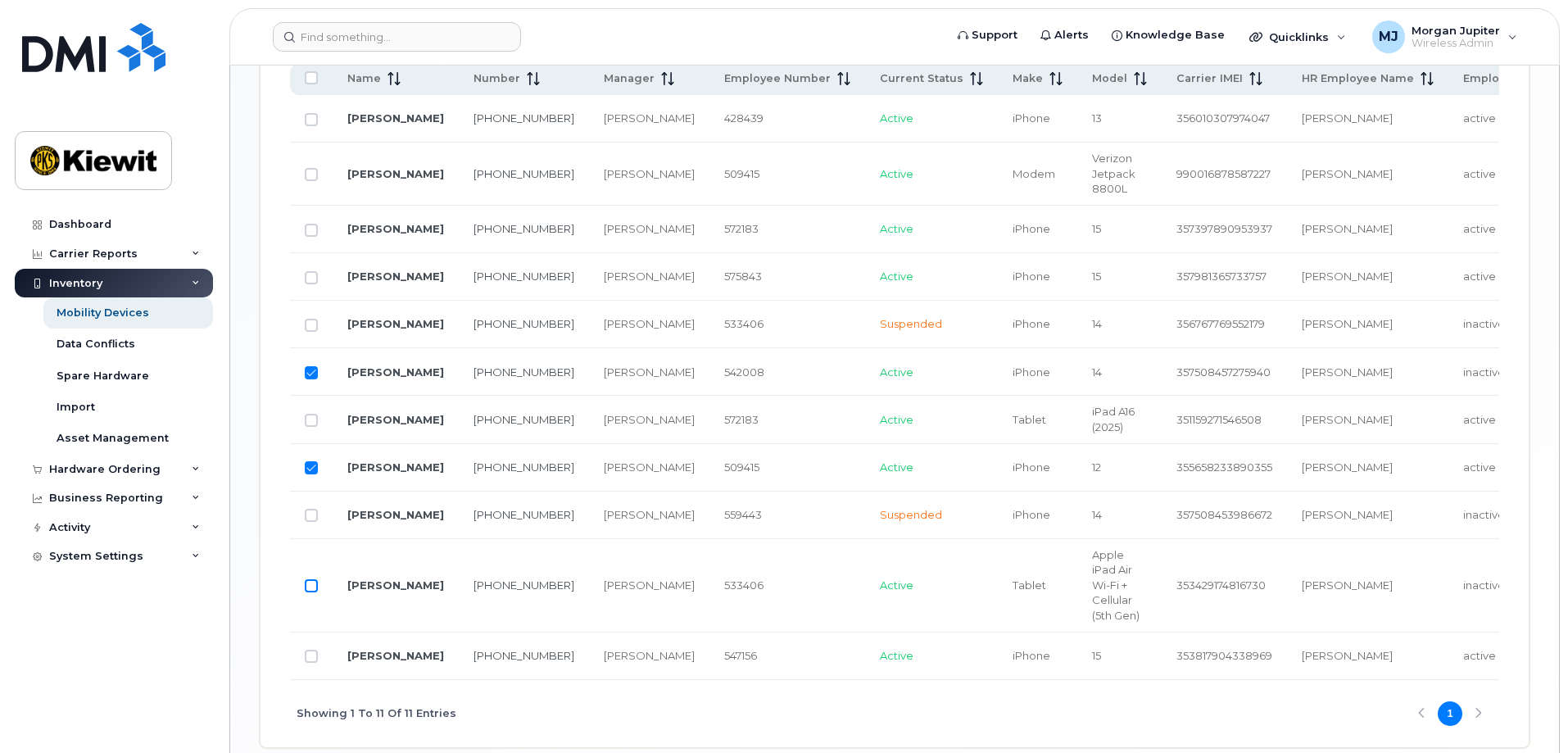
click at [315, 587] on input "Row Unselected" at bounding box center [311, 586] width 13 height 13
checkbox input "true"
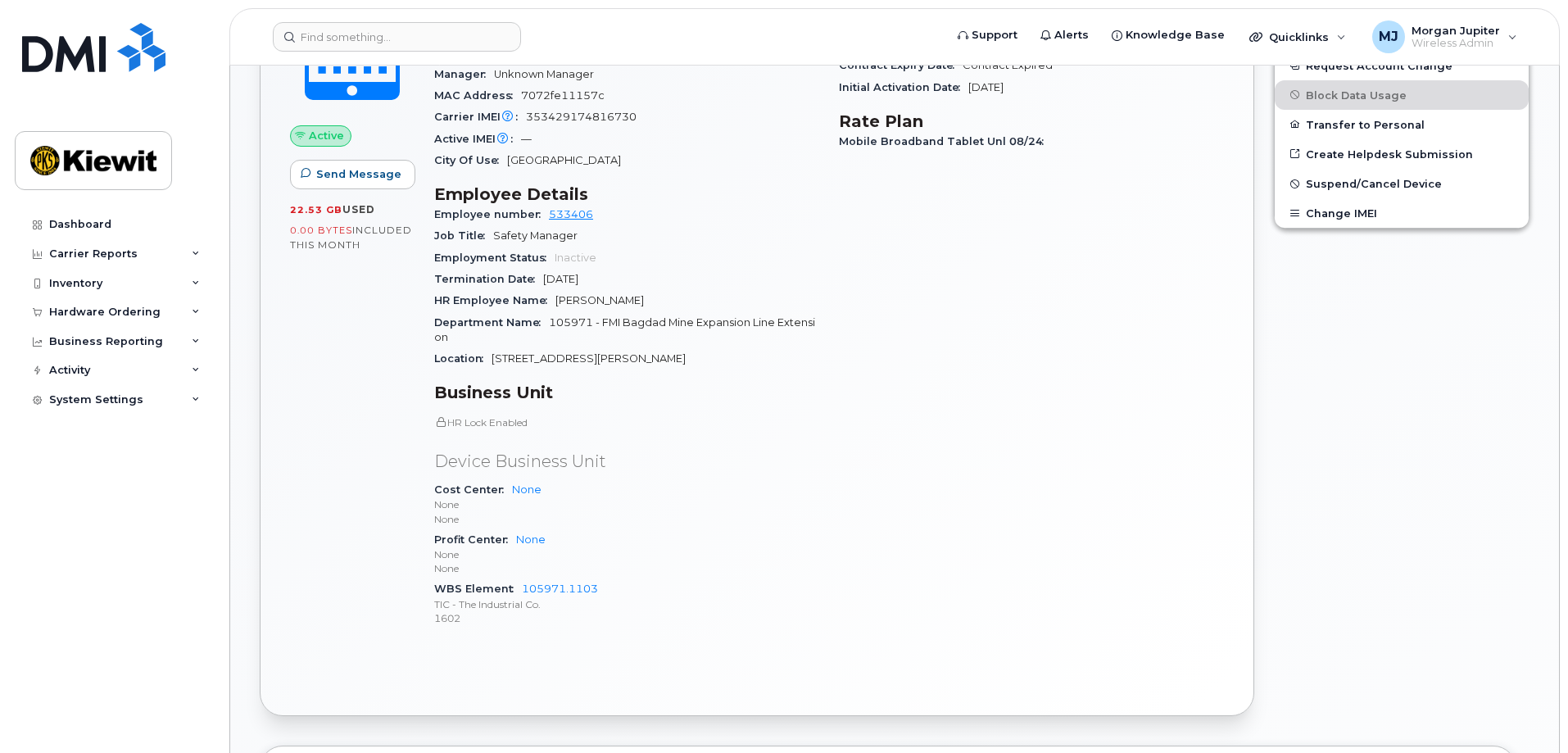
scroll to position [494, 0]
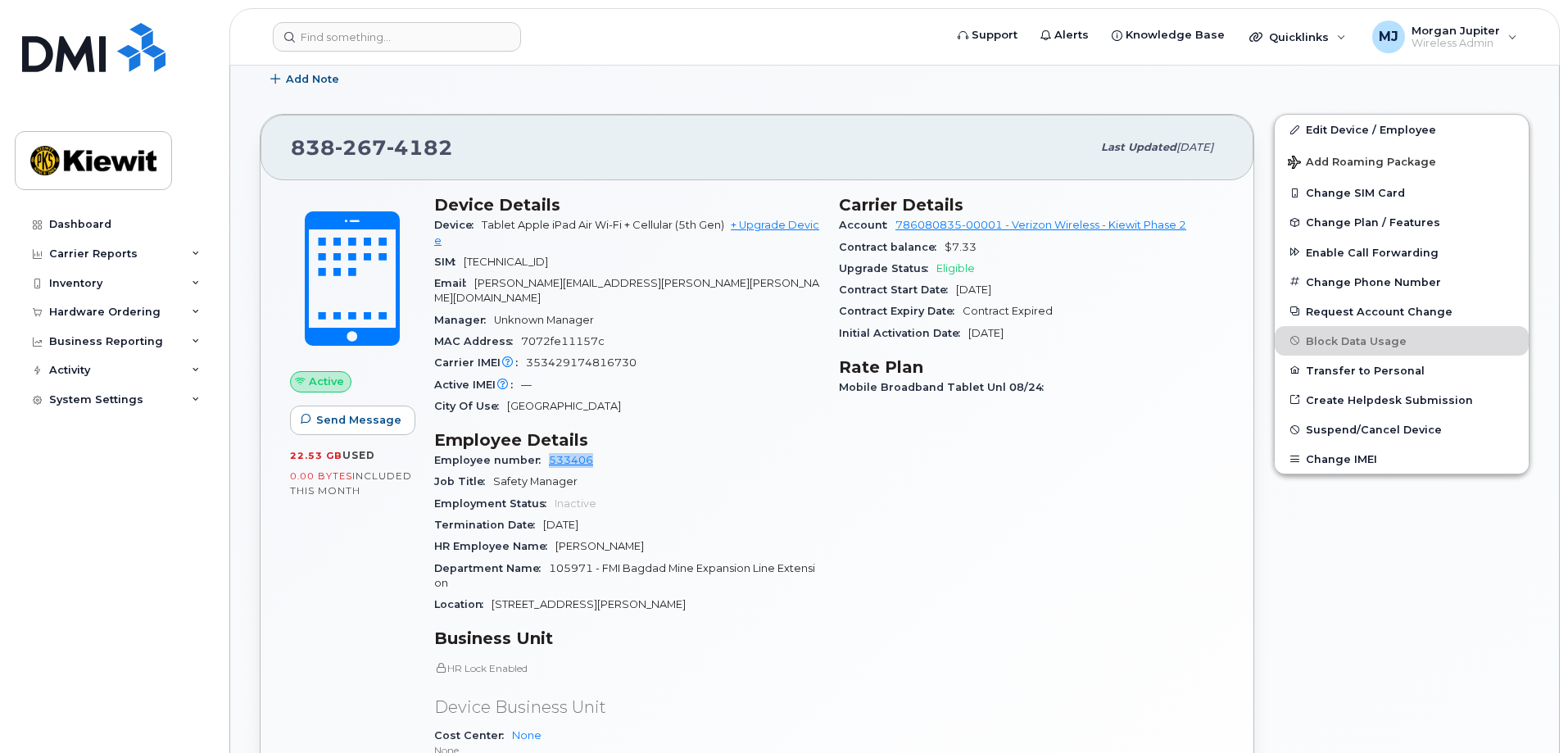
drag, startPoint x: 600, startPoint y: 443, endPoint x: 545, endPoint y: 447, distance: 55.1
click at [545, 450] on div "Employee number 533406" at bounding box center [627, 461] width 385 height 21
copy link "533406"
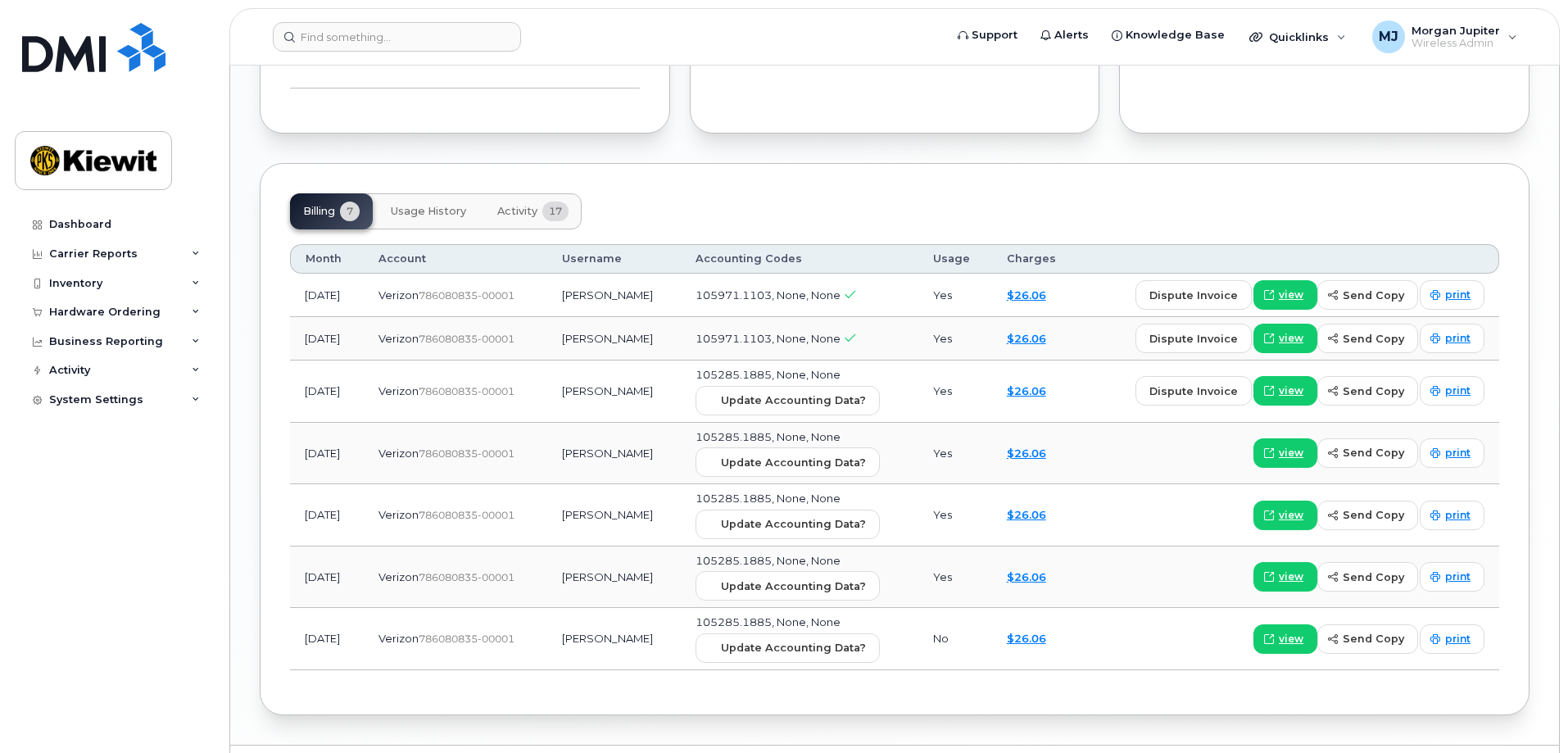
scroll to position [1969, 0]
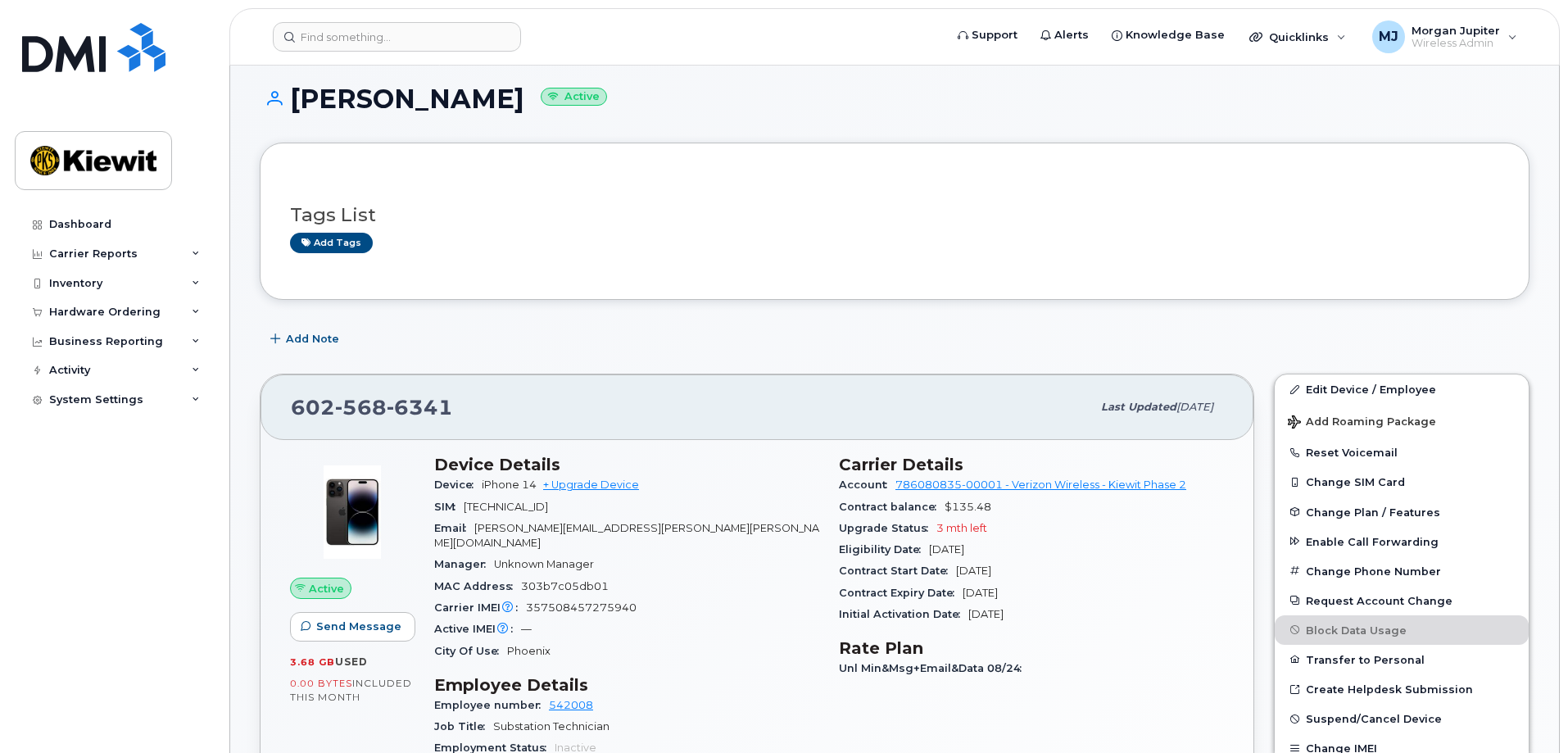
scroll to position [246, 0]
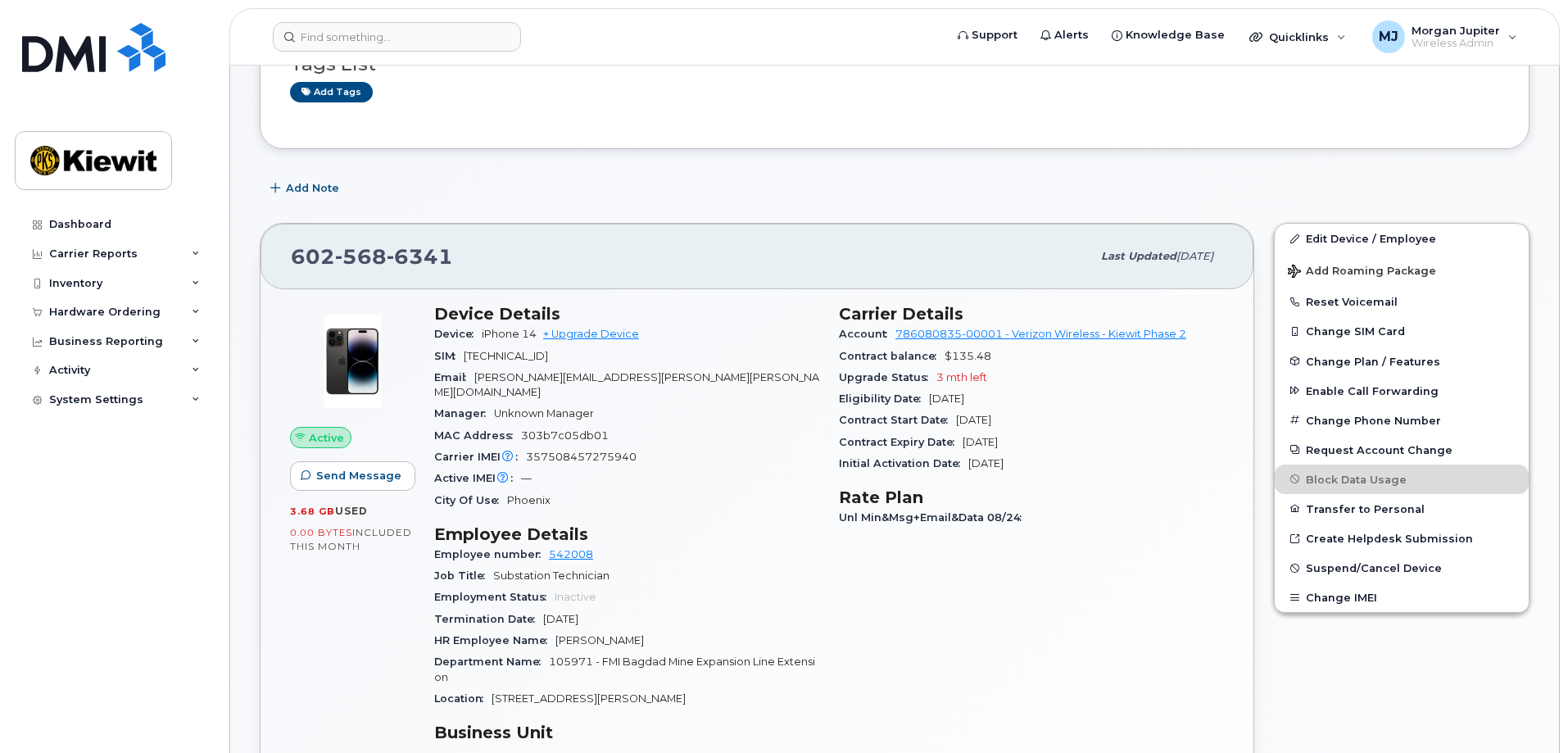
drag, startPoint x: 561, startPoint y: 544, endPoint x: 679, endPoint y: 567, distance: 120.2
click at [821, 595] on div "Device Details Device iPhone 14 + Upgrade Device SIM 89148000011053341390 Email…" at bounding box center [626, 642] width 405 height 696
drag, startPoint x: 610, startPoint y: 540, endPoint x: 583, endPoint y: 538, distance: 27.1
click at [583, 544] on div "Employee number 542008" at bounding box center [627, 555] width 385 height 21
click at [610, 544] on div "Employee number 542008" at bounding box center [627, 555] width 385 height 21
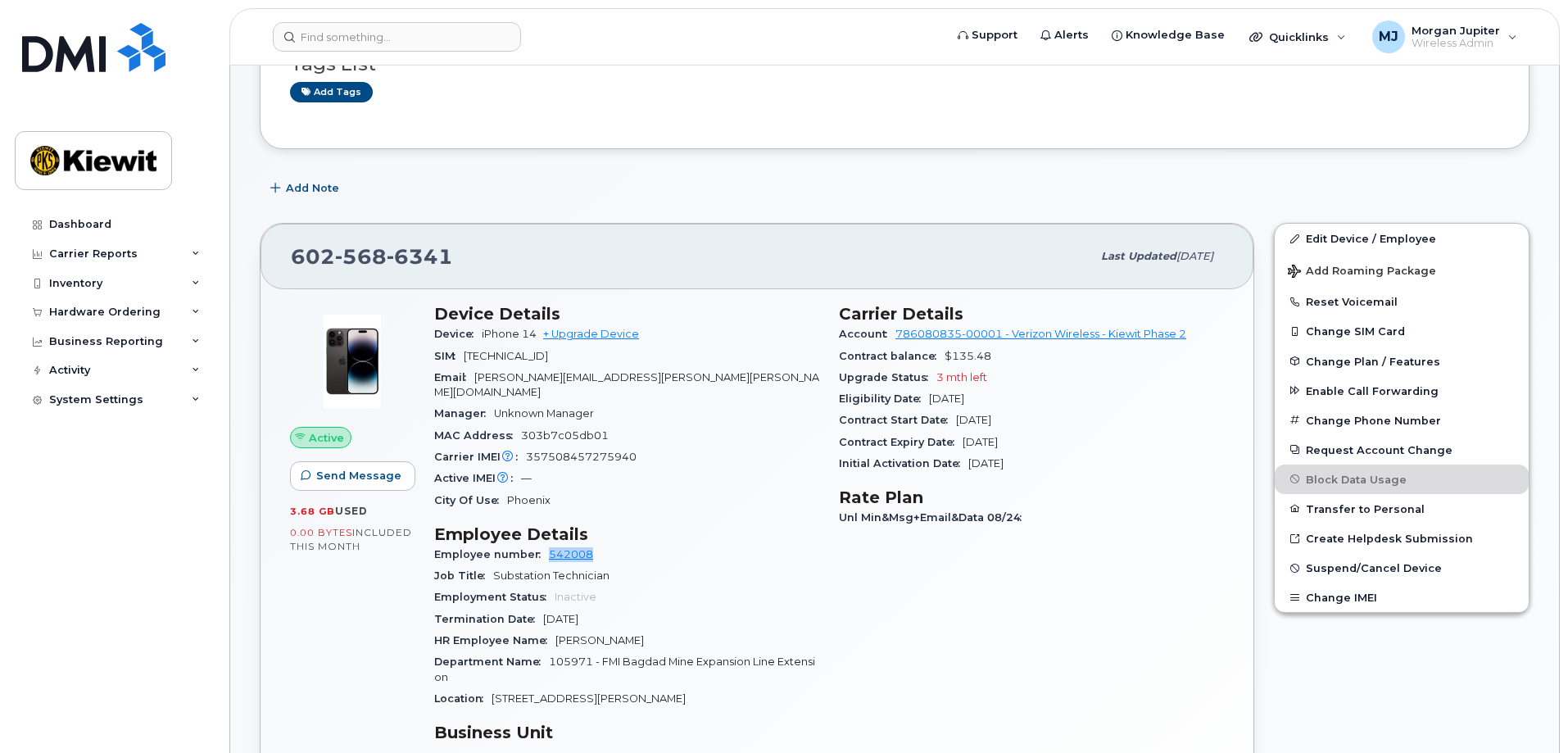
drag, startPoint x: 604, startPoint y: 537, endPoint x: 548, endPoint y: 548, distance: 57.1
click at [548, 548] on div "Employee number 542008" at bounding box center [627, 555] width 385 height 21
copy link "542008"
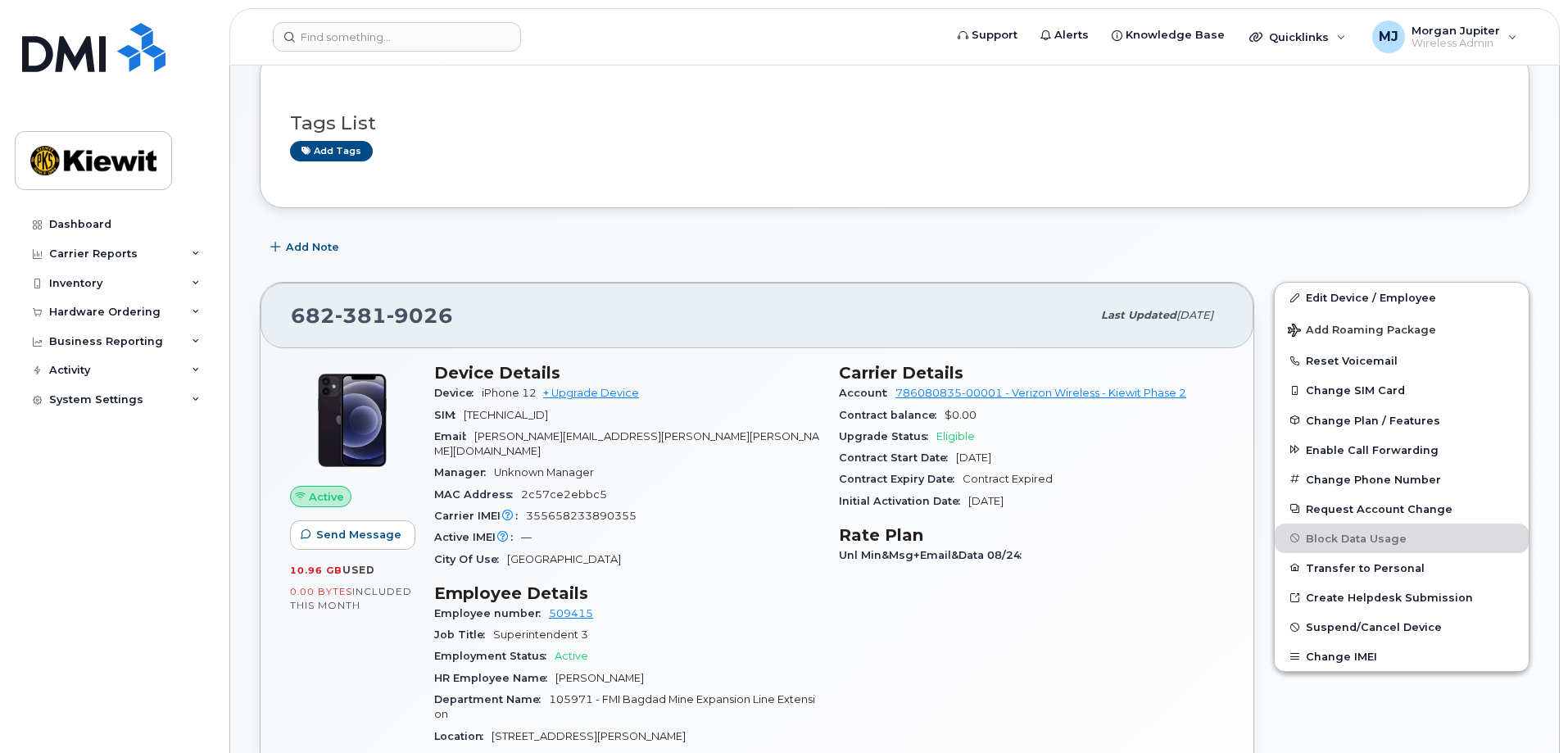
scroll to position [328, 0]
drag, startPoint x: 442, startPoint y: 311, endPoint x: 271, endPoint y: 326, distance: 171.7
click at [271, 326] on div "682 381 9026 Last updated Sep 06, 2025" at bounding box center [757, 314] width 993 height 65
copy span "682 381 9026"
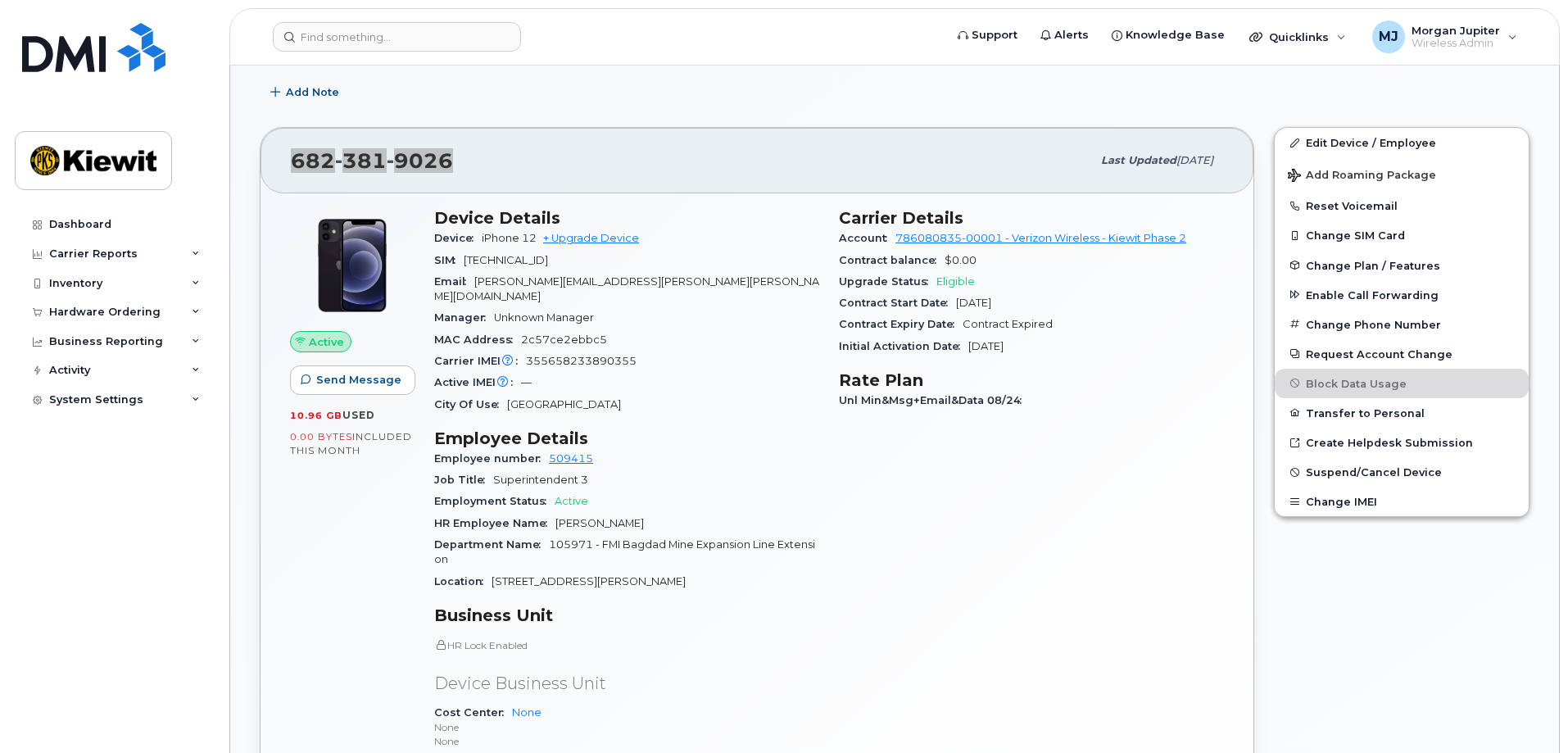
scroll to position [491, 0]
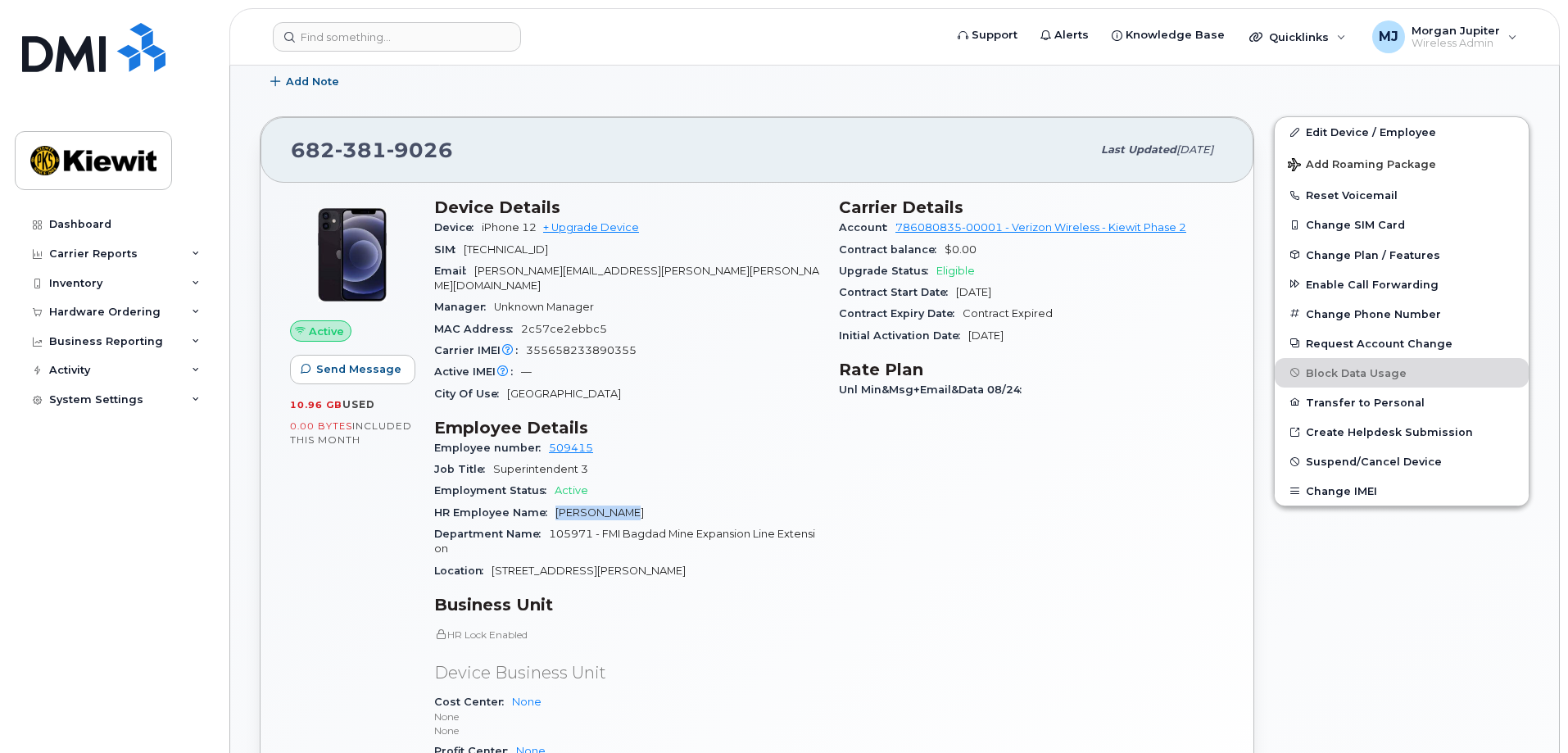
drag, startPoint x: 623, startPoint y: 496, endPoint x: 548, endPoint y: 505, distance: 75.5
click at [548, 505] on div "HR Employee Name Jacob Russell" at bounding box center [627, 513] width 385 height 21
drag, startPoint x: 634, startPoint y: 496, endPoint x: 555, endPoint y: 505, distance: 79.5
click at [555, 505] on div "HR Employee Name Jacob Russell" at bounding box center [627, 513] width 385 height 21
copy span "[PERSON_NAME]"
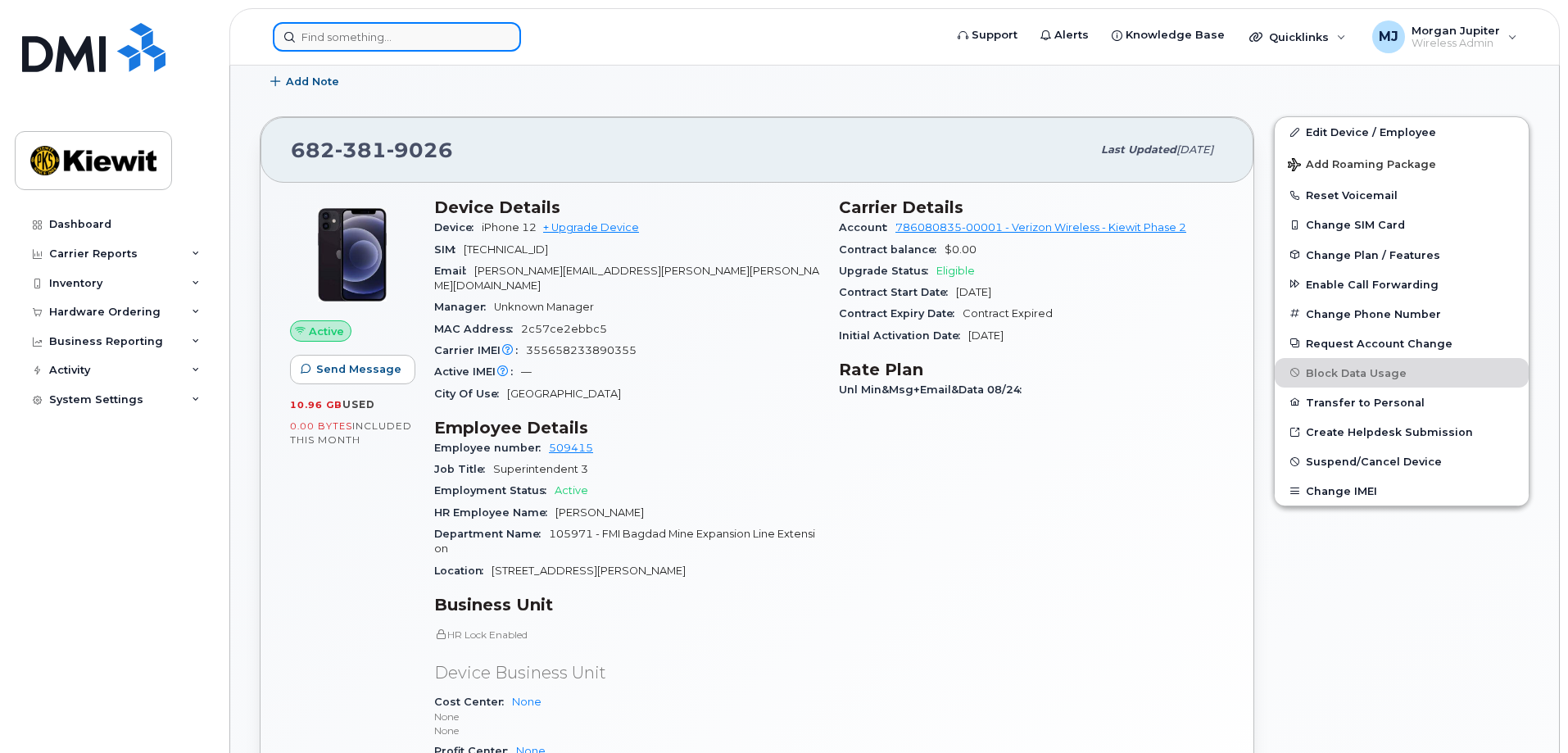
click at [448, 31] on input at bounding box center [397, 37] width 248 height 30
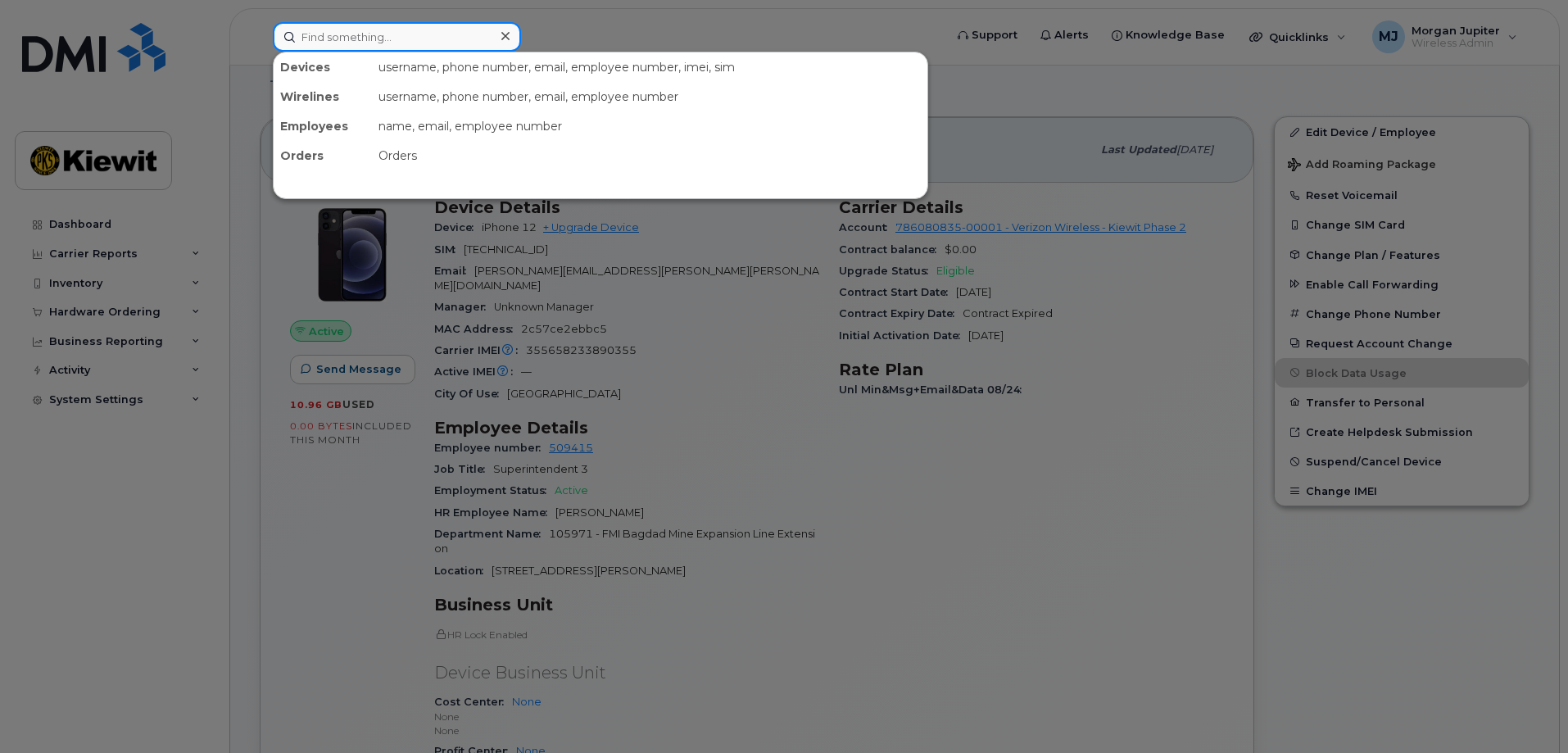
paste input "[PERSON_NAME]"
type input "[PERSON_NAME]"
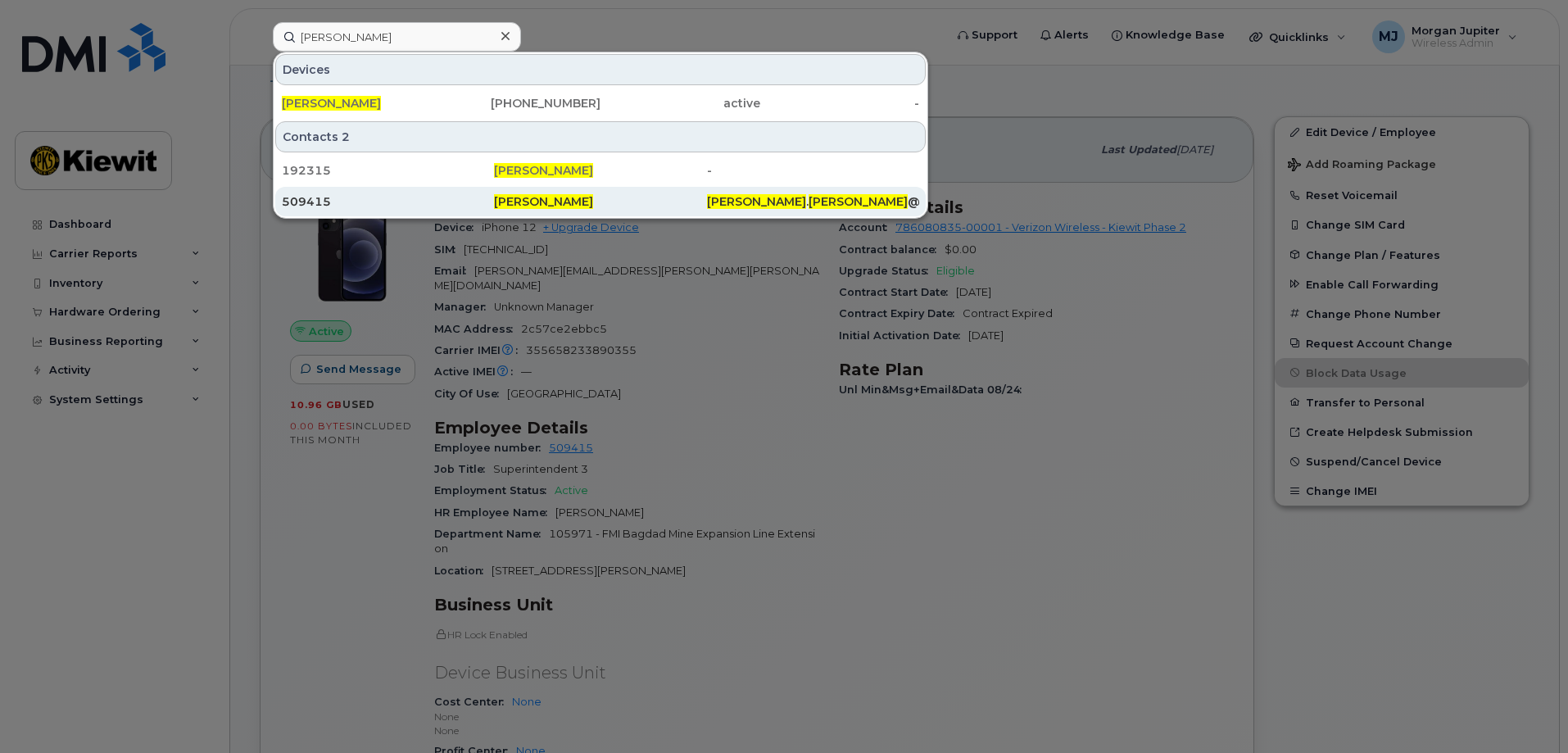
click at [511, 191] on div "[PERSON_NAME]" at bounding box center [600, 201] width 212 height 30
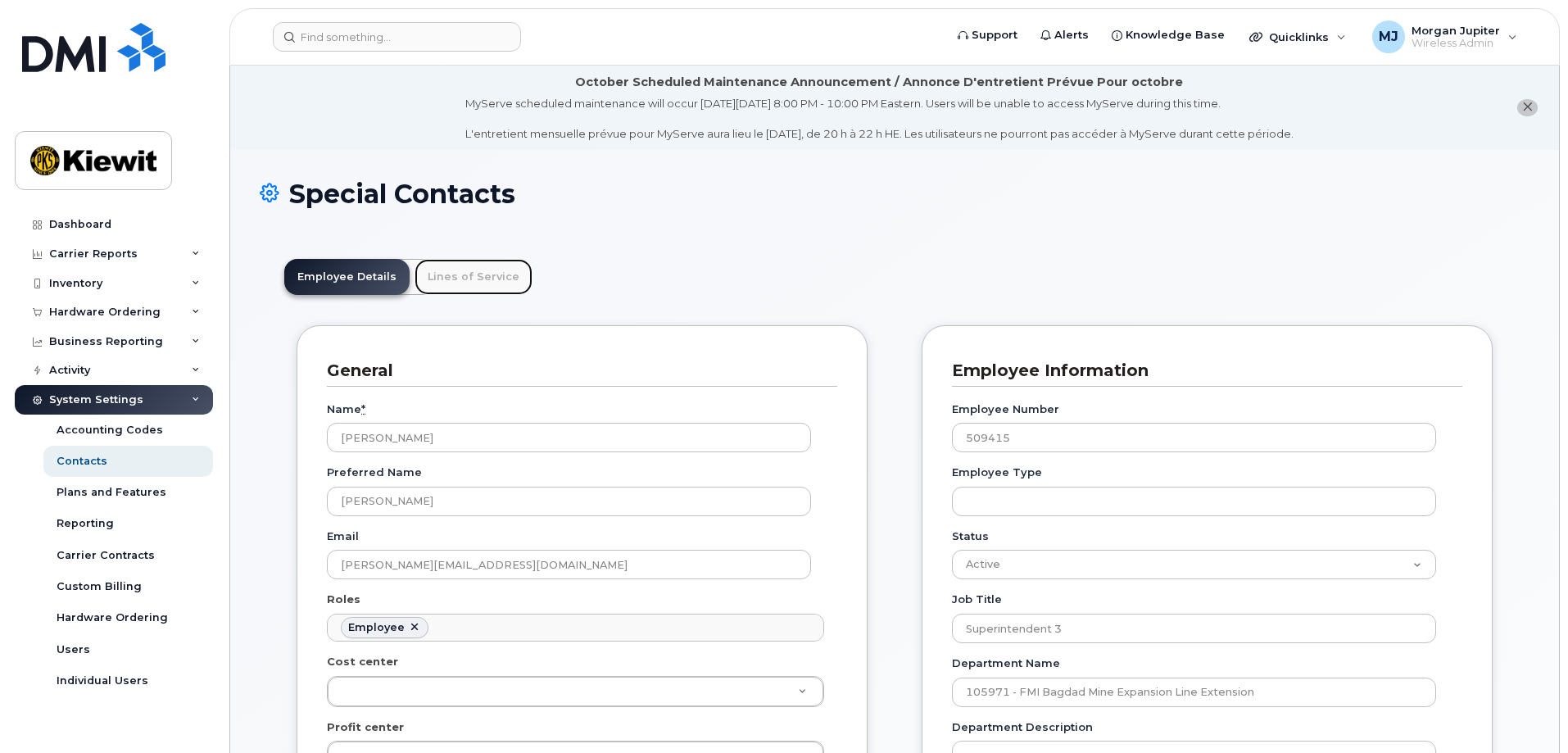
click at [471, 279] on link "Lines of Service" at bounding box center [473, 276] width 118 height 36
